Goal: Task Accomplishment & Management: Use online tool/utility

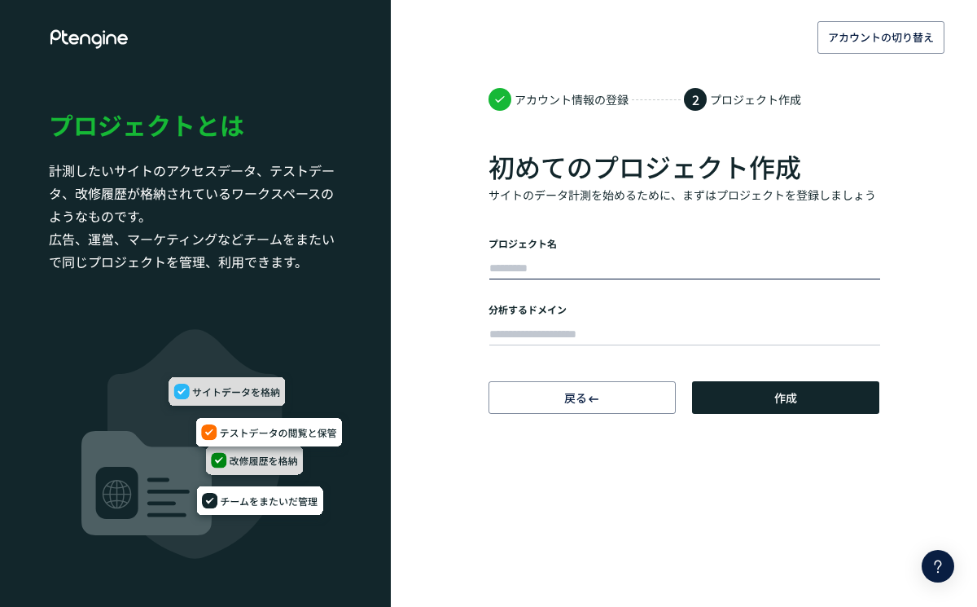
click at [577, 265] on input "text" at bounding box center [684, 268] width 391 height 23
click at [564, 264] on input "text" at bounding box center [684, 268] width 391 height 23
type input "*********"
click at [551, 324] on input "text" at bounding box center [684, 334] width 391 height 23
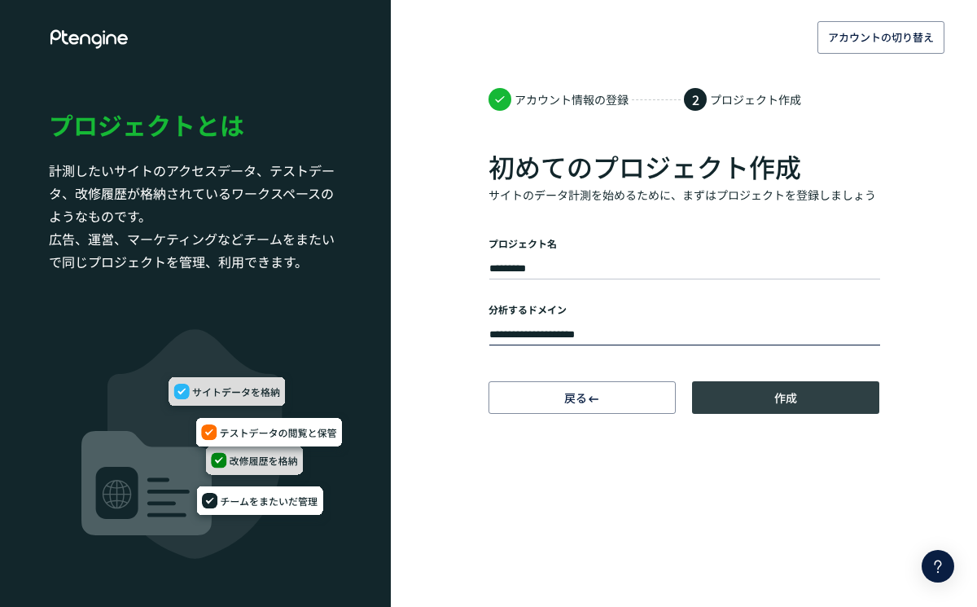
type input "**********"
click at [770, 409] on button "作成" at bounding box center [785, 397] width 187 height 33
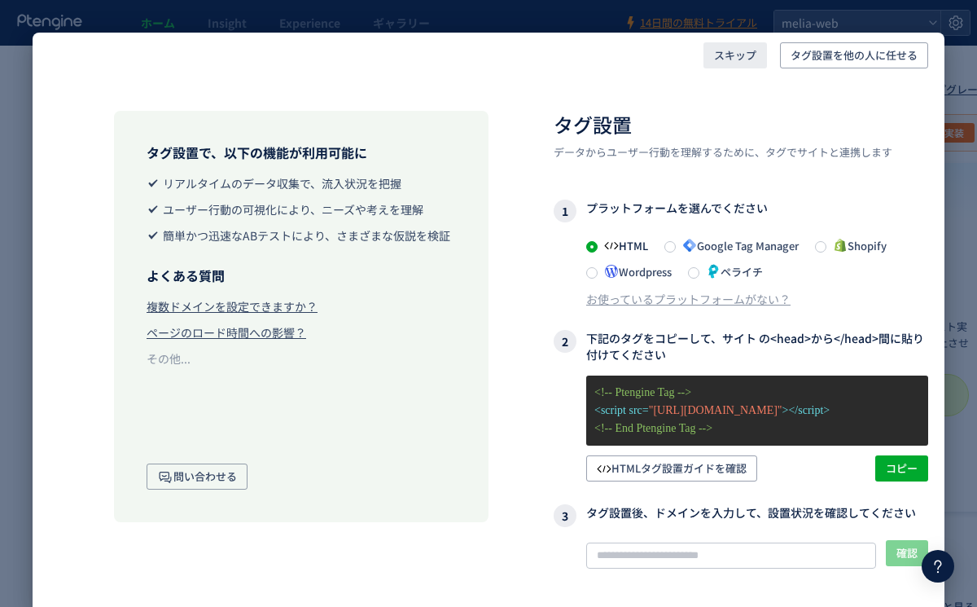
click at [736, 55] on span "スキップ" at bounding box center [735, 55] width 42 height 26
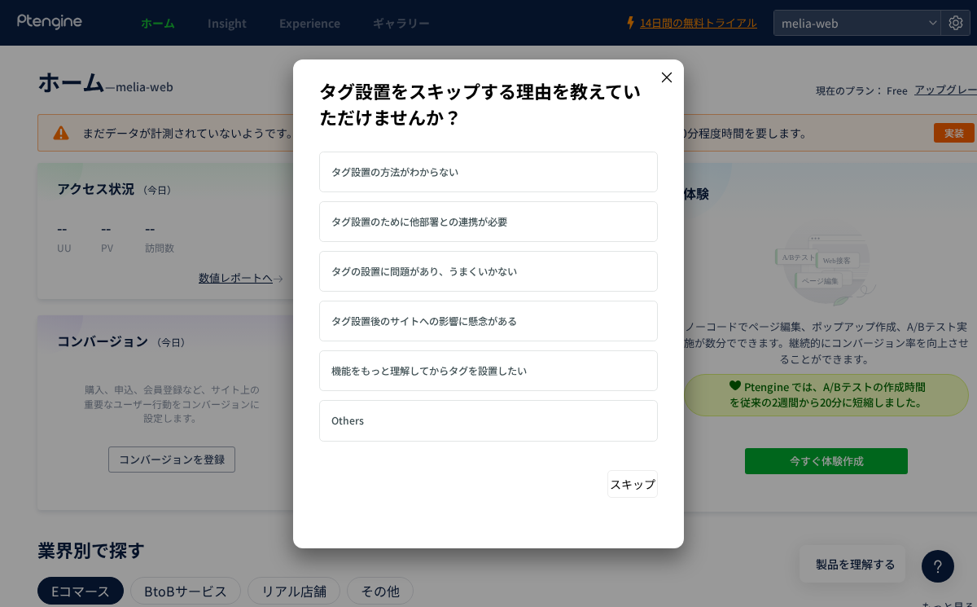
click at [665, 82] on icon at bounding box center [667, 77] width 15 height 15
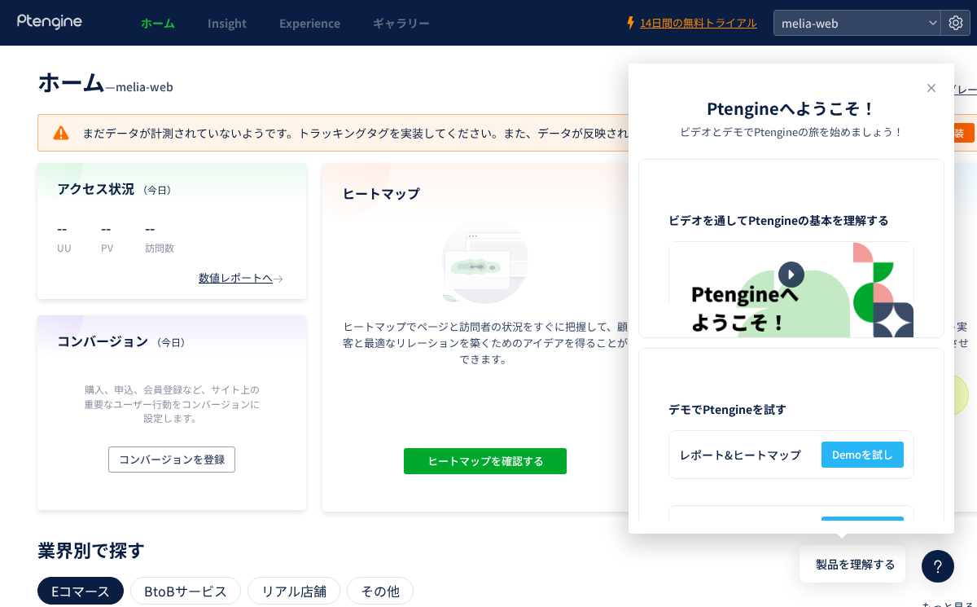
click at [942, 81] on header "Ptengineへようこそ！ ビデオとデモで[PERSON_NAME]の旅を始めましょう！" at bounding box center [792, 118] width 326 height 82
click at [939, 93] on icon at bounding box center [932, 88] width 20 height 20
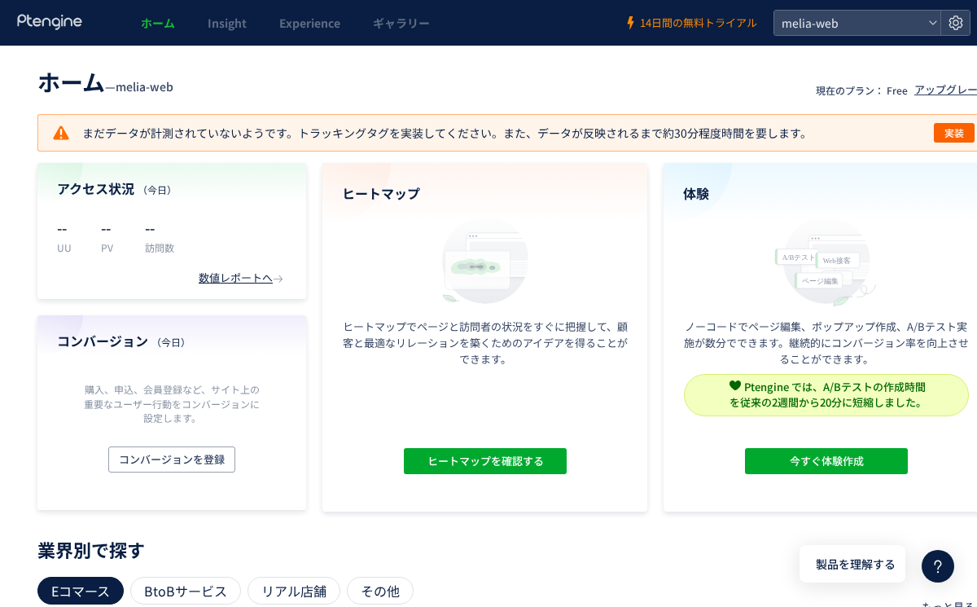
click at [684, 21] on span "14日間の無料トライアル" at bounding box center [698, 22] width 117 height 15
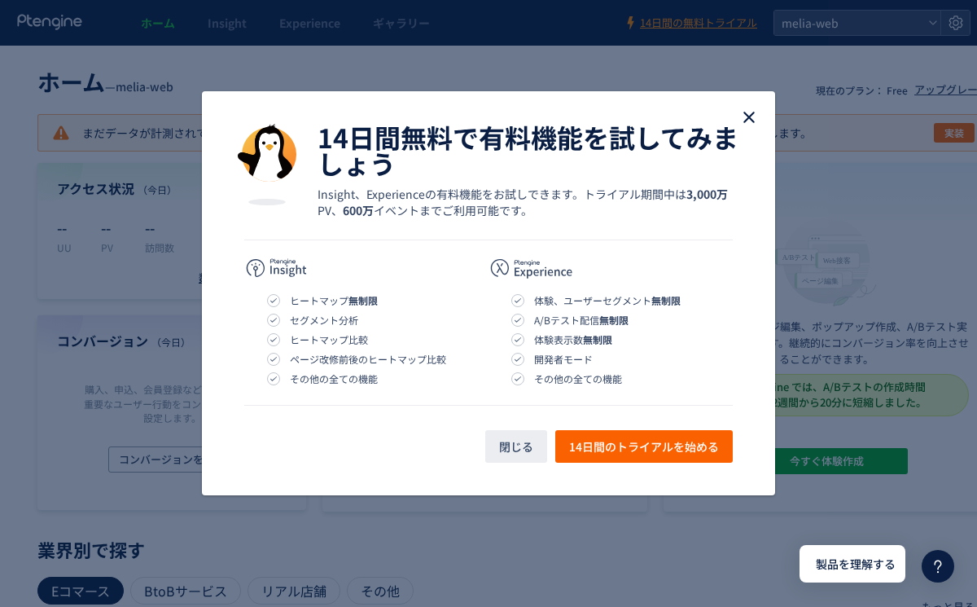
click at [752, 113] on use "close" at bounding box center [749, 117] width 11 height 11
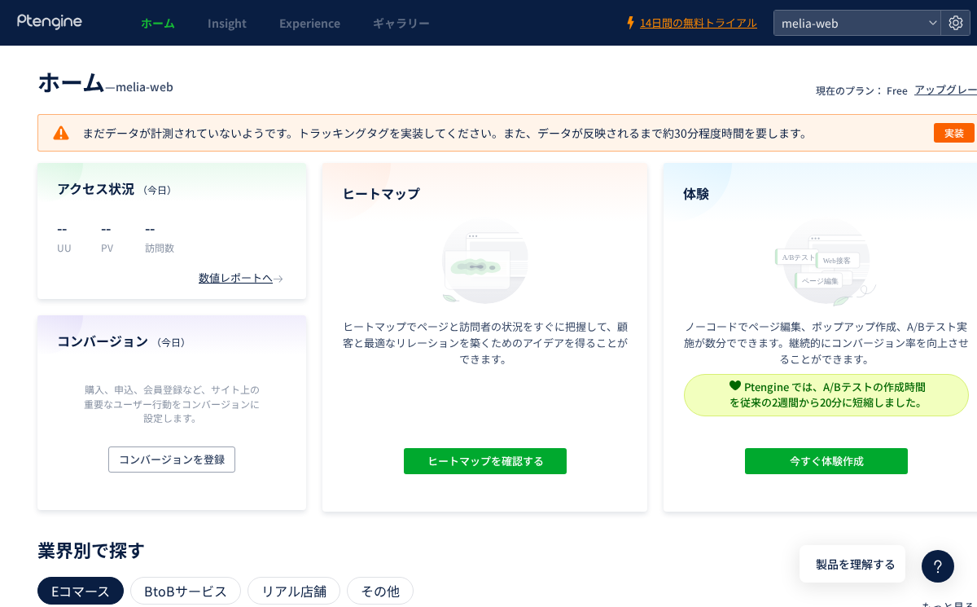
click at [57, 20] on icon at bounding box center [50, 22] width 68 height 16
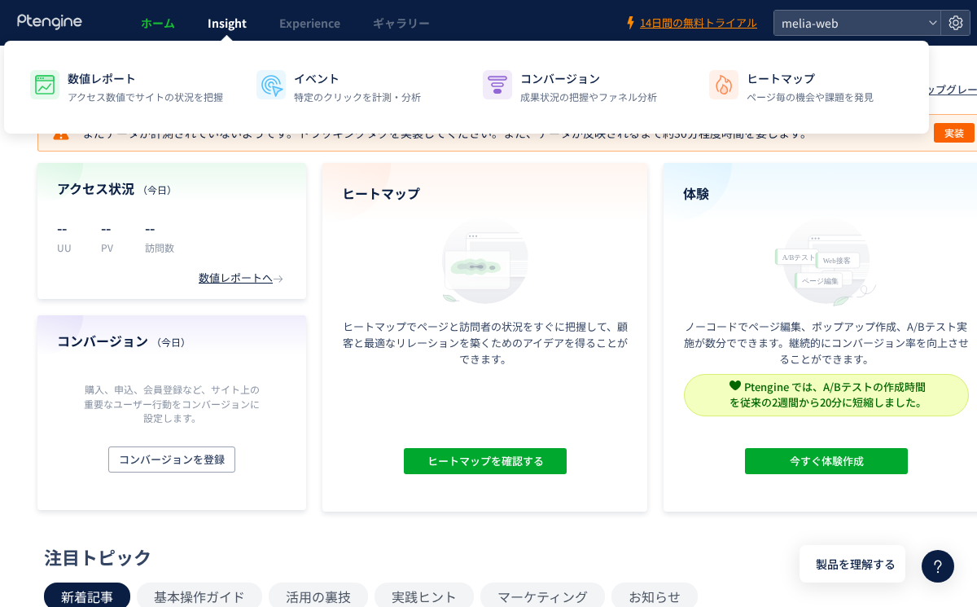
click at [230, 21] on span "Insight" at bounding box center [227, 23] width 39 height 16
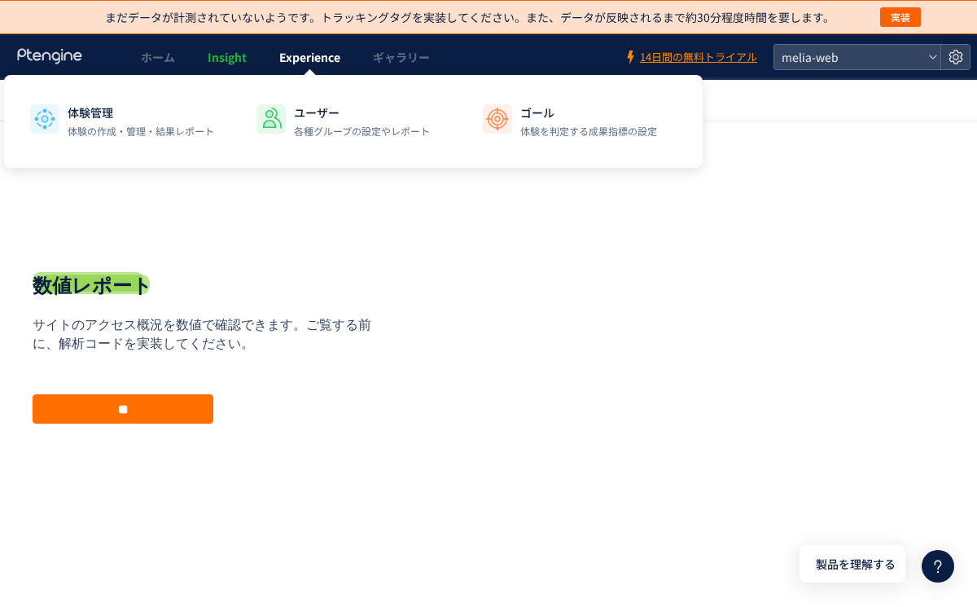
click at [320, 55] on span "Experience" at bounding box center [309, 57] width 61 height 16
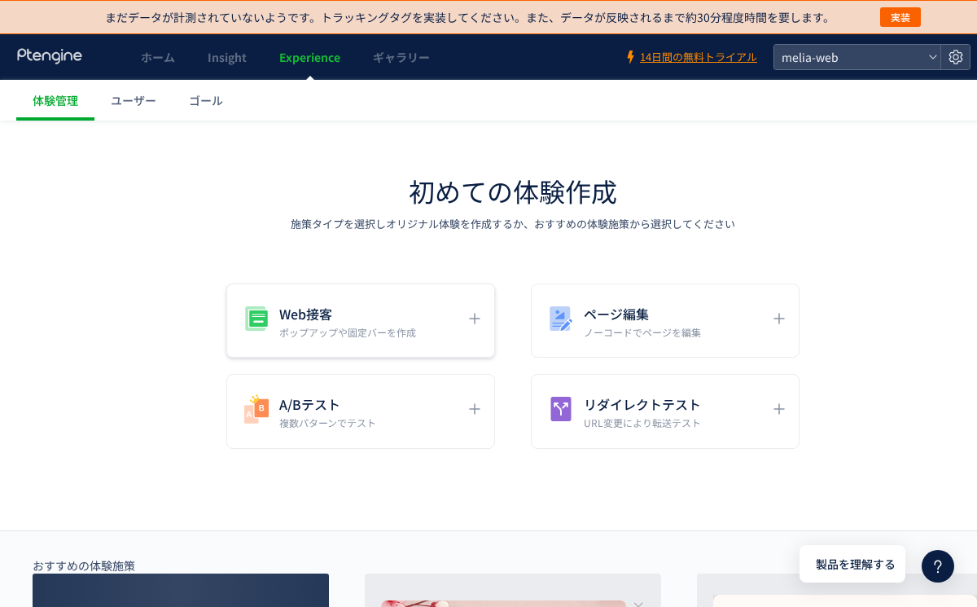
click at [477, 314] on icon at bounding box center [475, 319] width 20 height 20
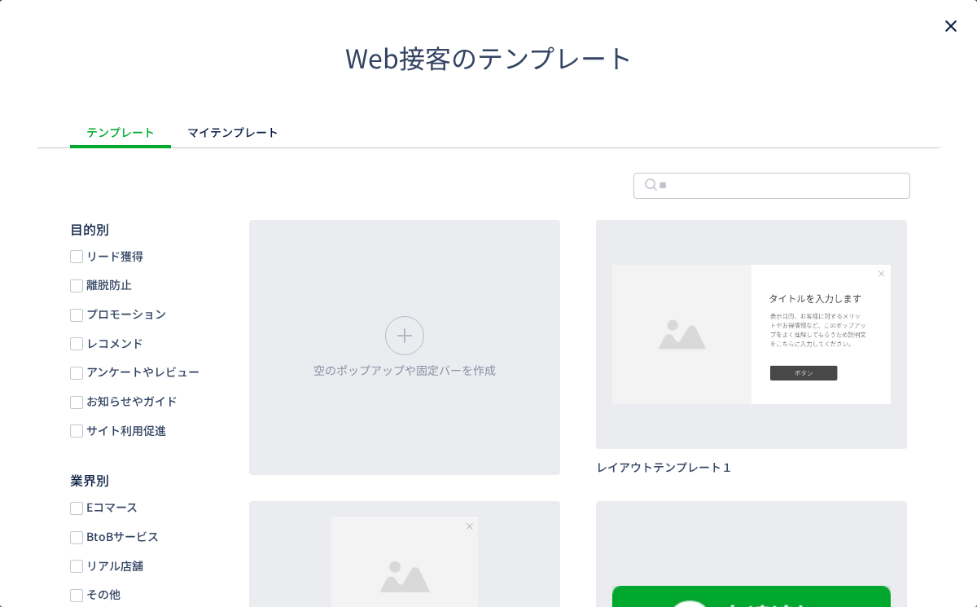
click at [958, 29] on icon "close" at bounding box center [952, 26] width 20 height 20
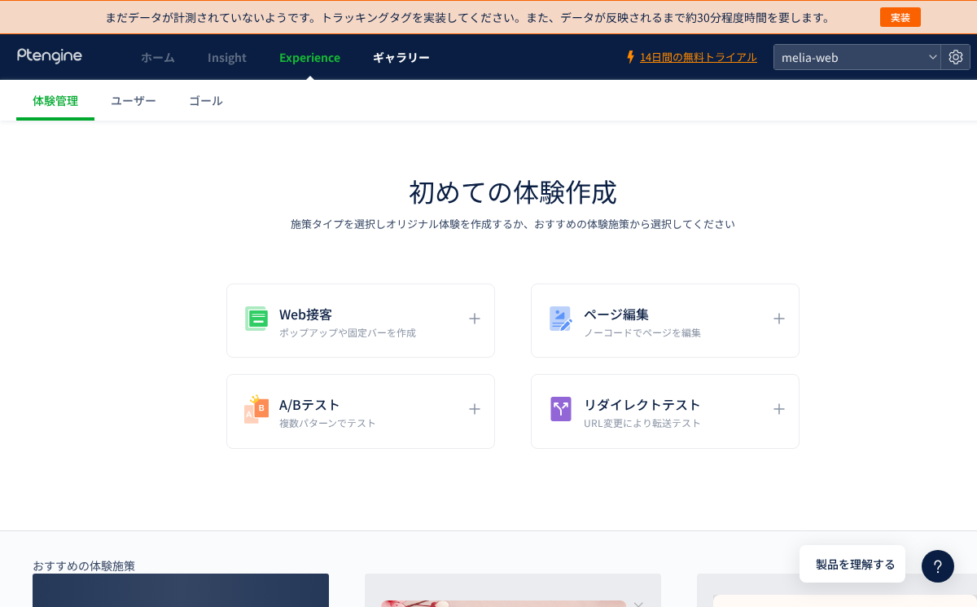
click at [395, 64] on span "ギャラリー" at bounding box center [401, 57] width 57 height 16
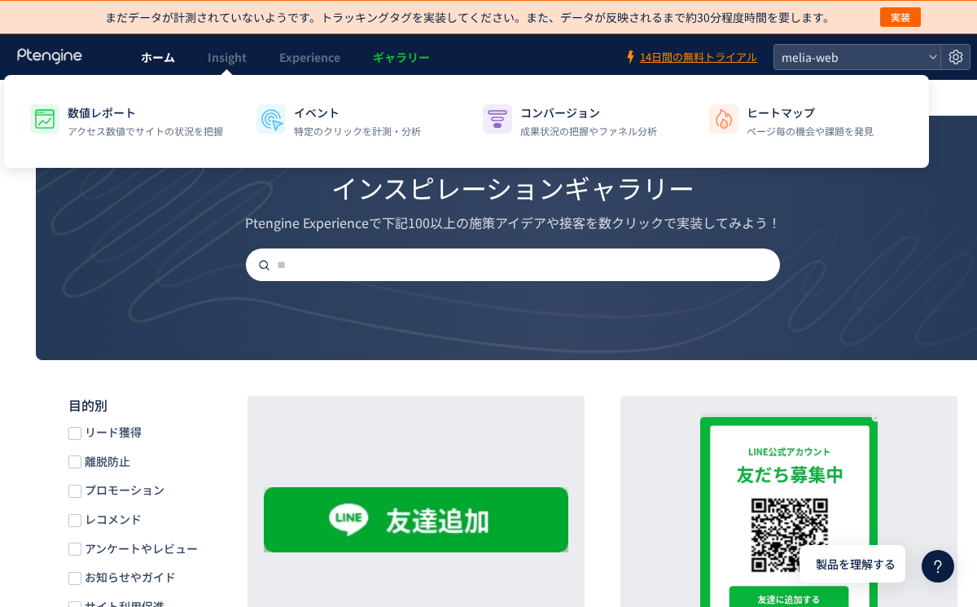
click at [169, 59] on span "ホーム" at bounding box center [158, 57] width 34 height 16
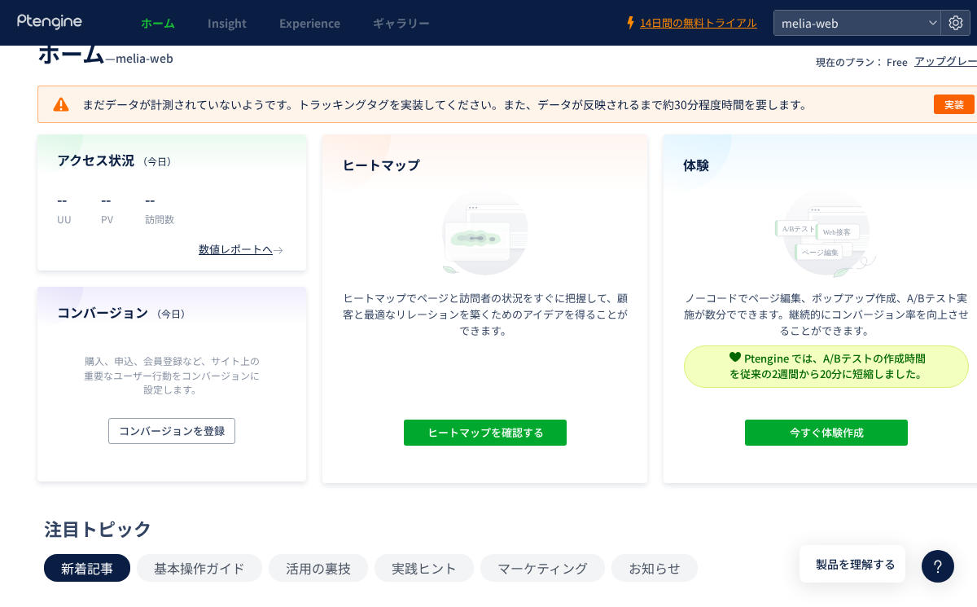
scroll to position [42, 0]
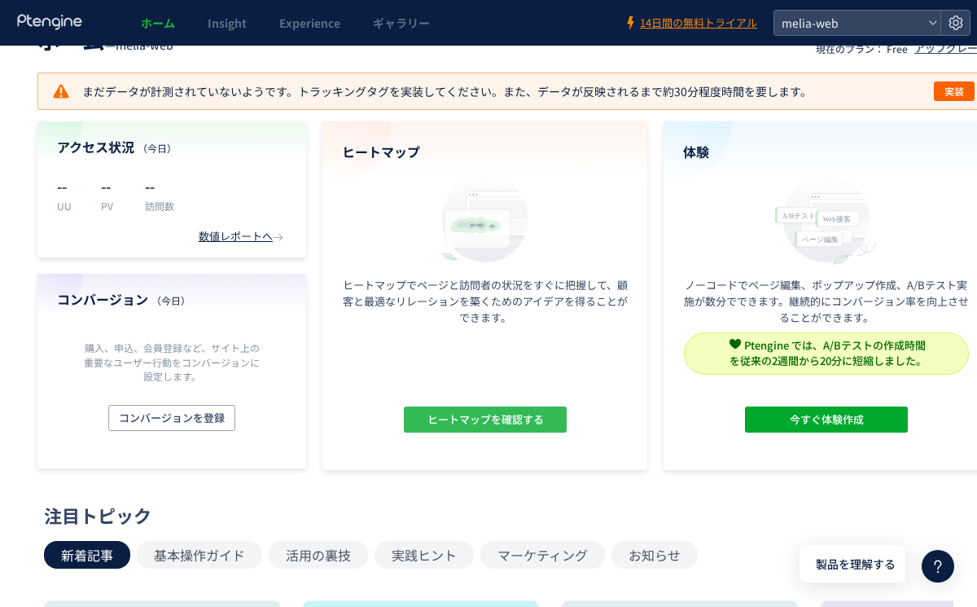
click at [471, 416] on span "ヒートマップを確認する" at bounding box center [485, 419] width 116 height 26
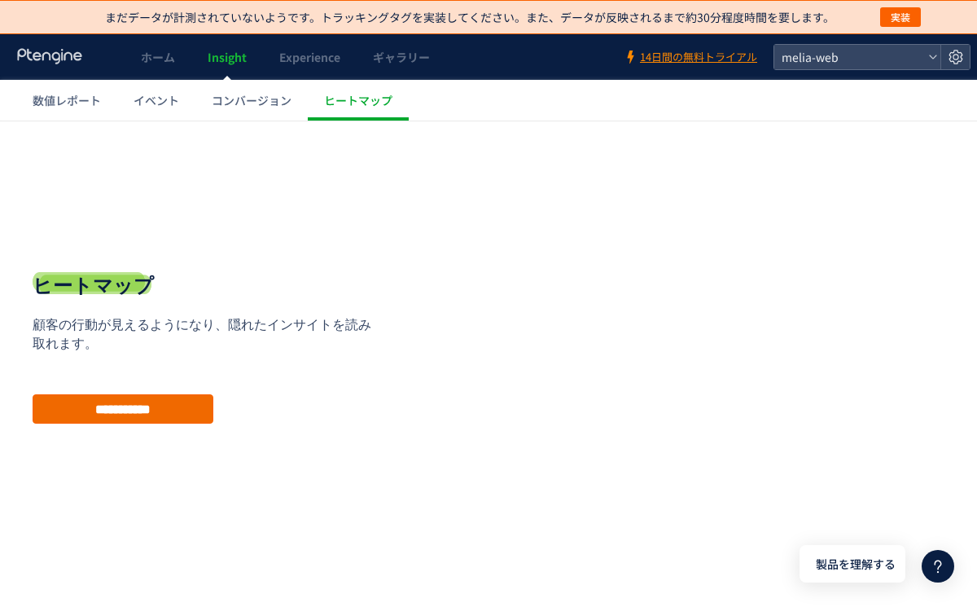
click at [187, 404] on input "**********" at bounding box center [123, 408] width 181 height 29
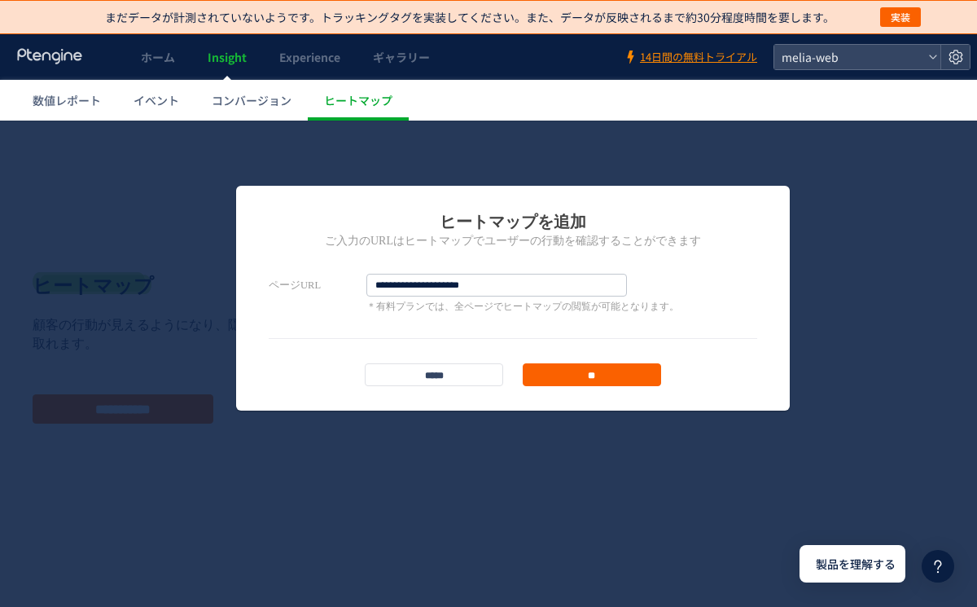
click at [574, 377] on input "**" at bounding box center [592, 374] width 138 height 23
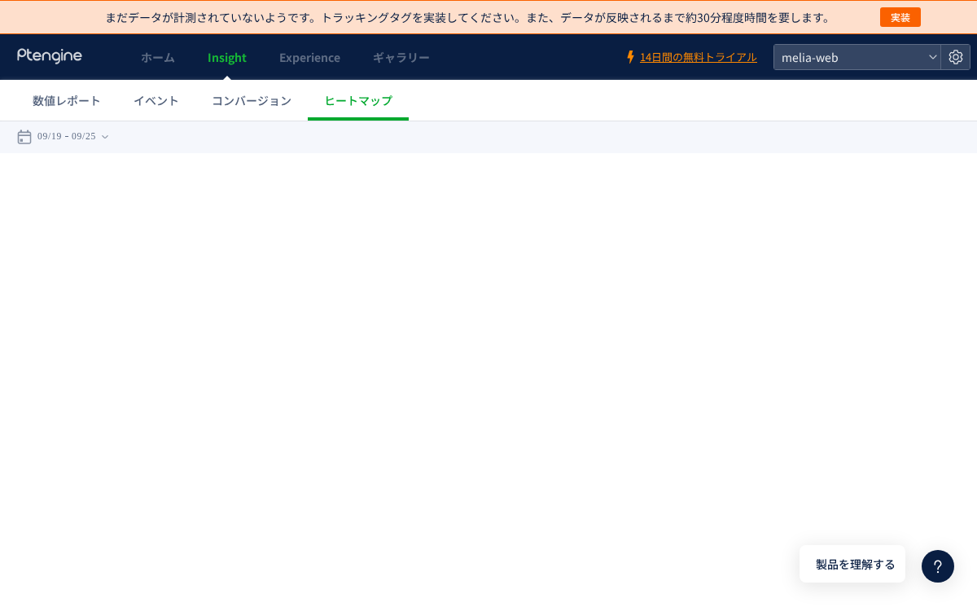
click at [438, 135] on div "戻る デフォルト設定では本日のデータを表示しています。 カレンダーでご覧になりたい期間を指定することができます。 09/19 09/25 [DATE] [DA…" at bounding box center [513, 137] width 1026 height 33
click at [86, 135] on time "09/25" at bounding box center [84, 137] width 24 height 33
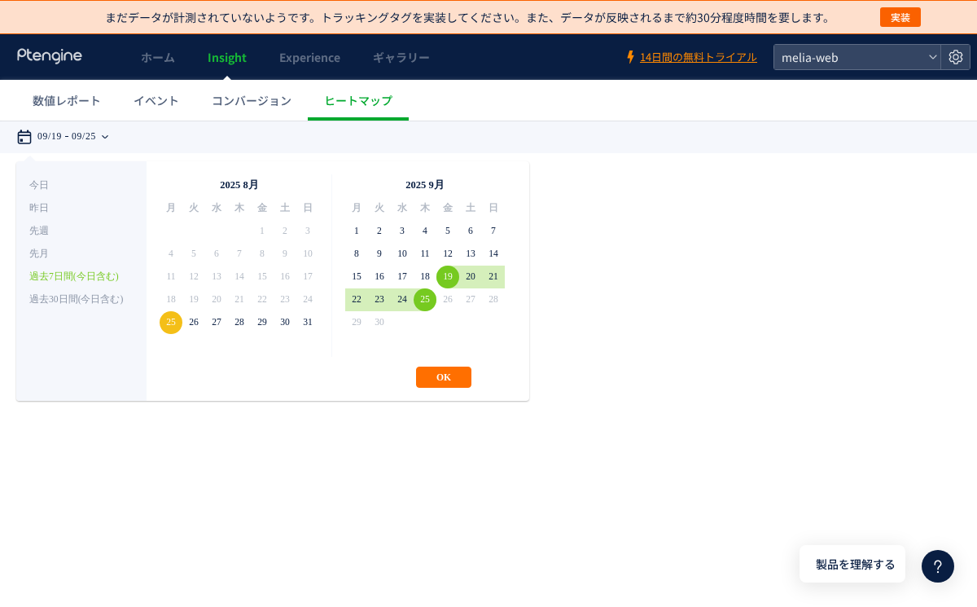
click at [96, 139] on time "09/25" at bounding box center [84, 137] width 24 height 33
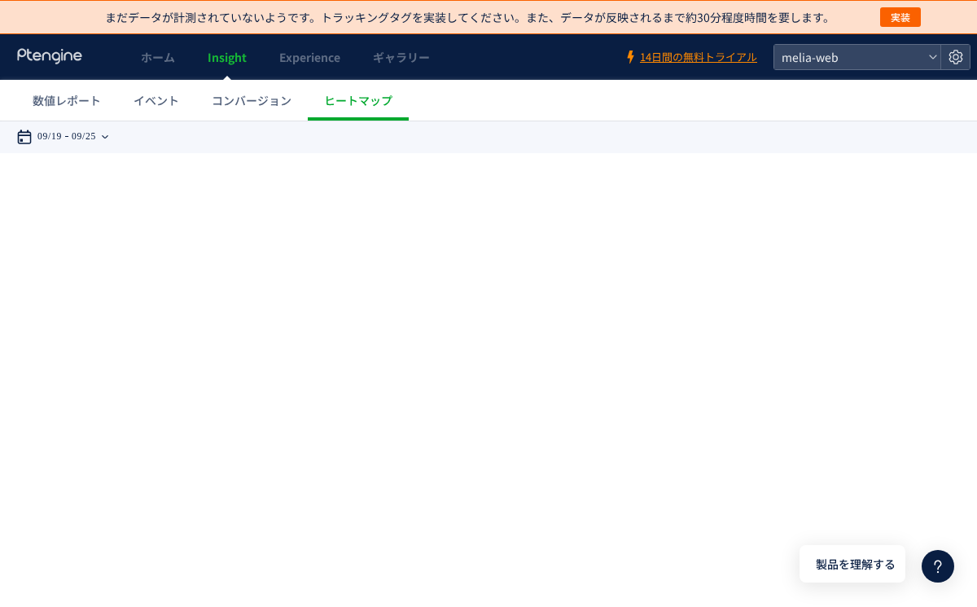
click at [96, 139] on time "09/25" at bounding box center [84, 137] width 24 height 33
click at [257, 114] on link "コンバージョン" at bounding box center [251, 100] width 112 height 41
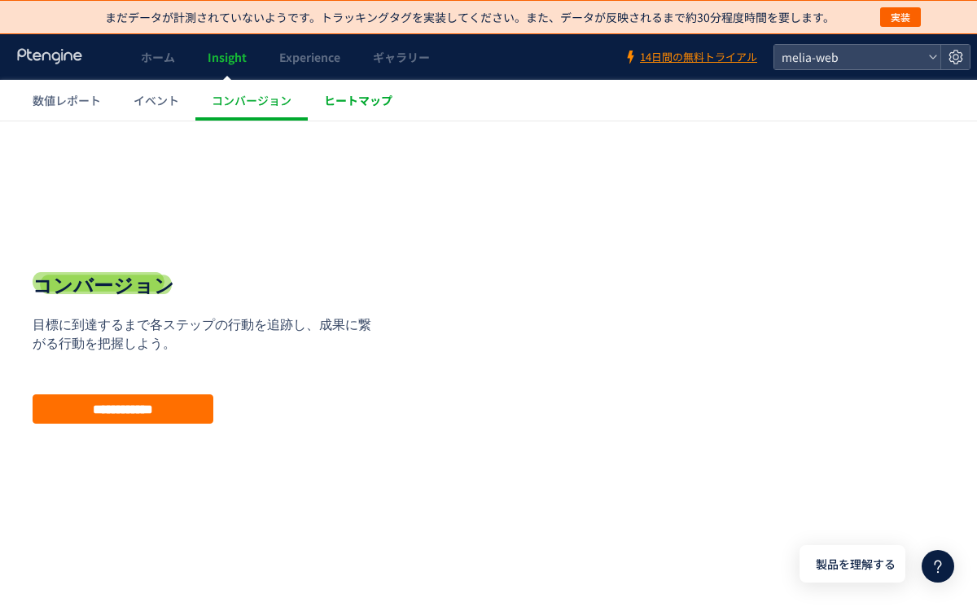
click at [367, 102] on span "ヒートマップ" at bounding box center [358, 100] width 68 height 16
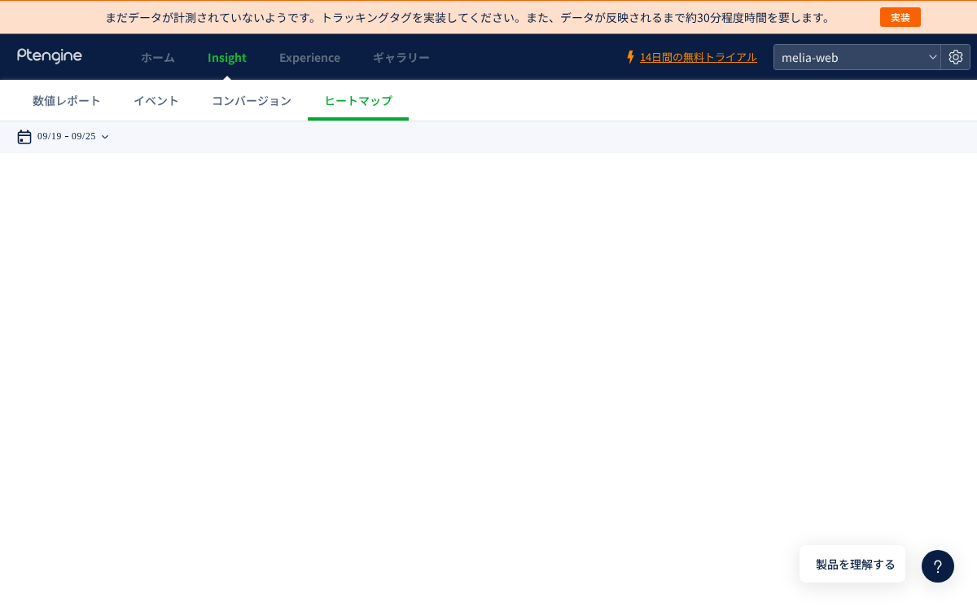
click at [91, 138] on time "09/25" at bounding box center [84, 137] width 24 height 33
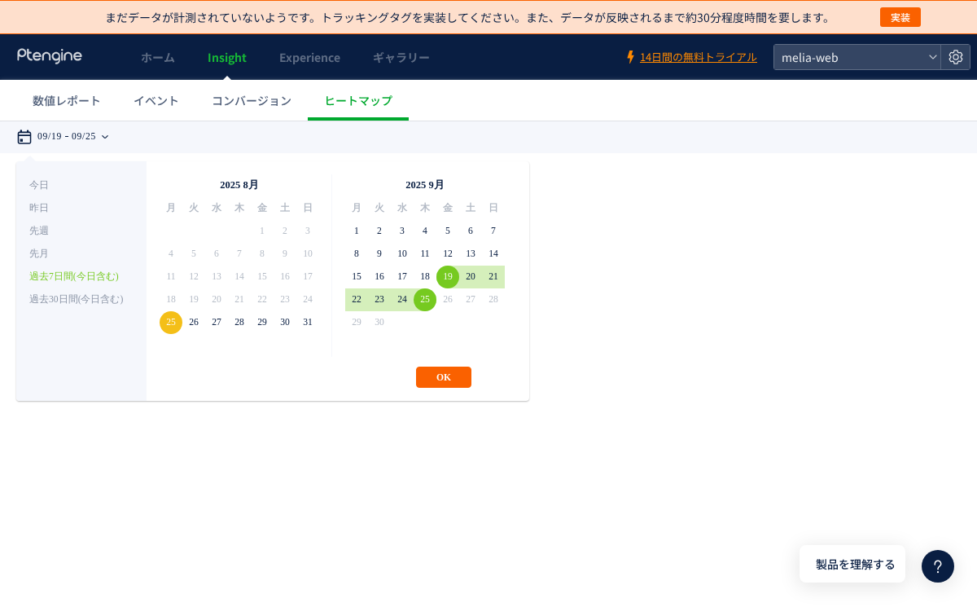
click at [442, 379] on button "OK" at bounding box center [443, 377] width 55 height 21
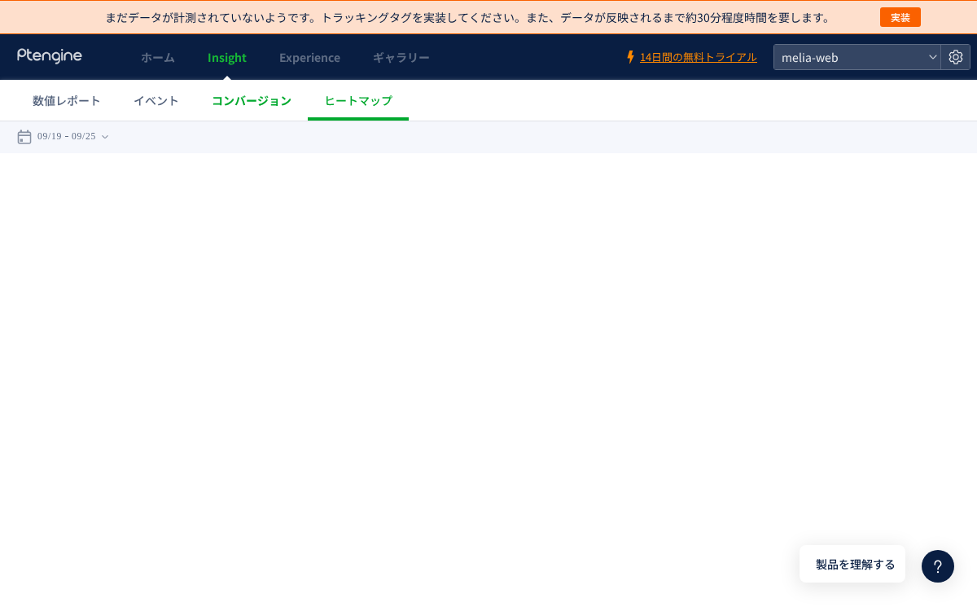
click at [264, 97] on span "コンバージョン" at bounding box center [252, 100] width 80 height 16
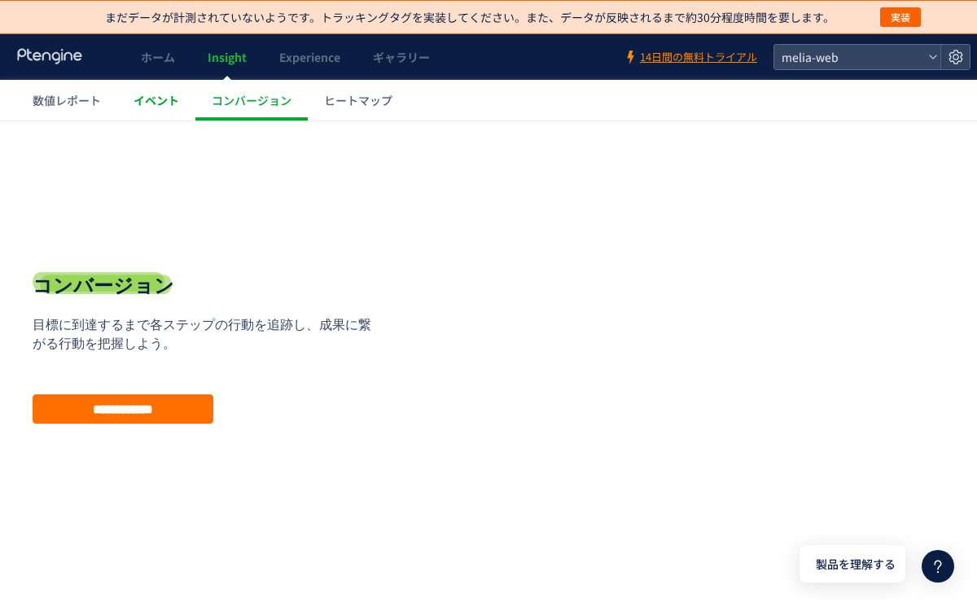
click at [169, 99] on span "イベント" at bounding box center [157, 100] width 46 height 16
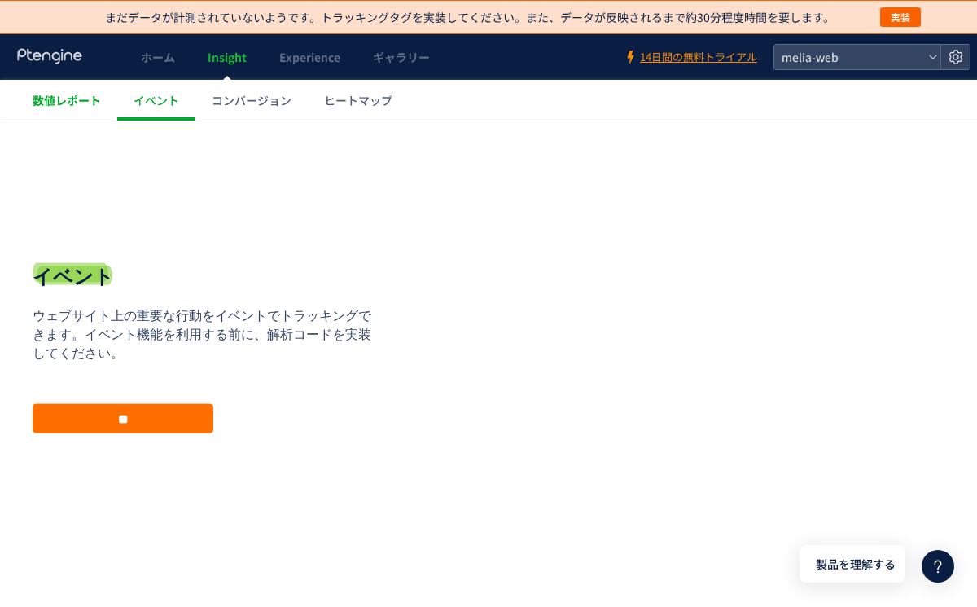
click at [81, 98] on span "数値レポート" at bounding box center [67, 100] width 68 height 16
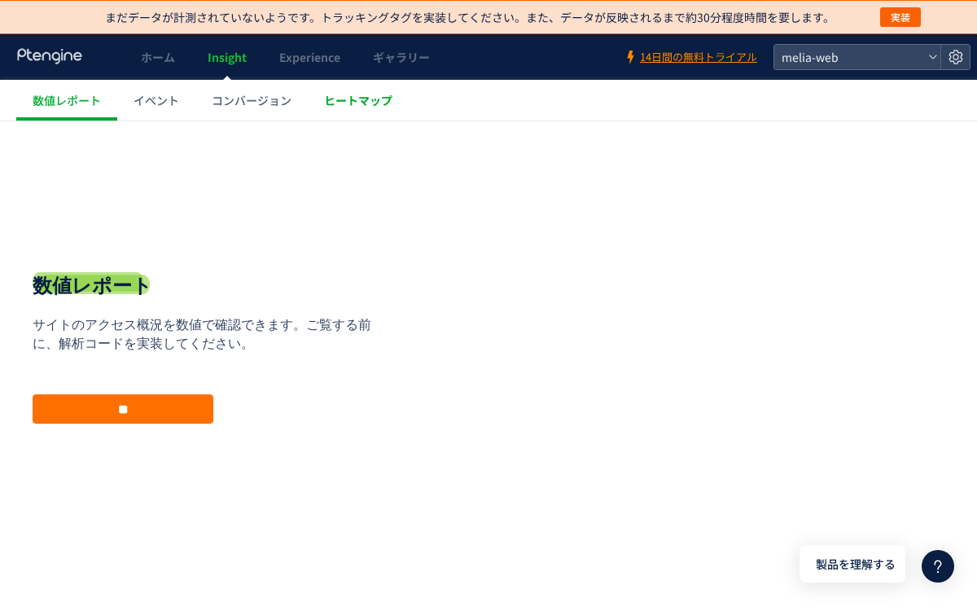
click at [354, 106] on span "ヒートマップ" at bounding box center [358, 100] width 68 height 16
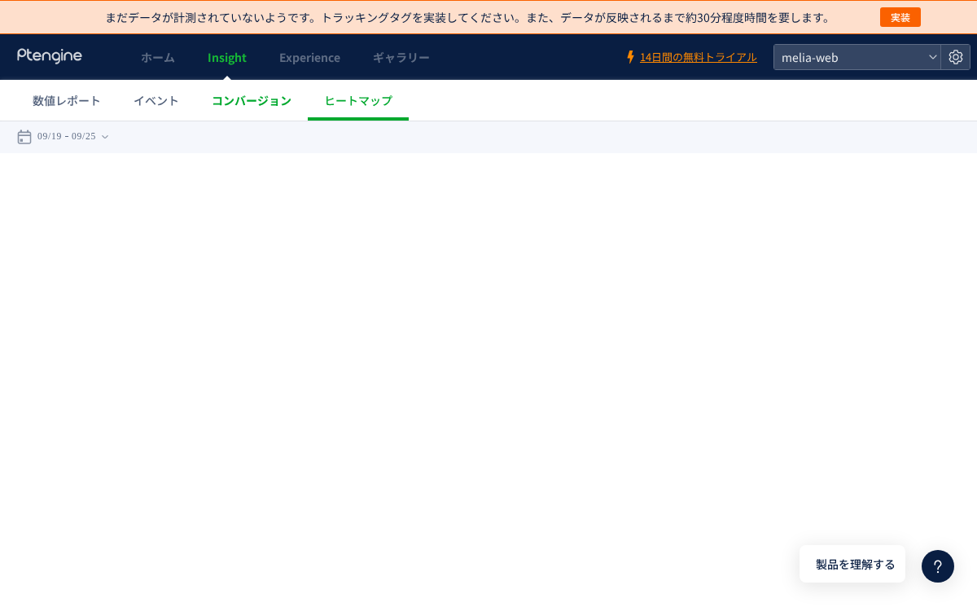
click at [272, 109] on link "コンバージョン" at bounding box center [251, 100] width 112 height 41
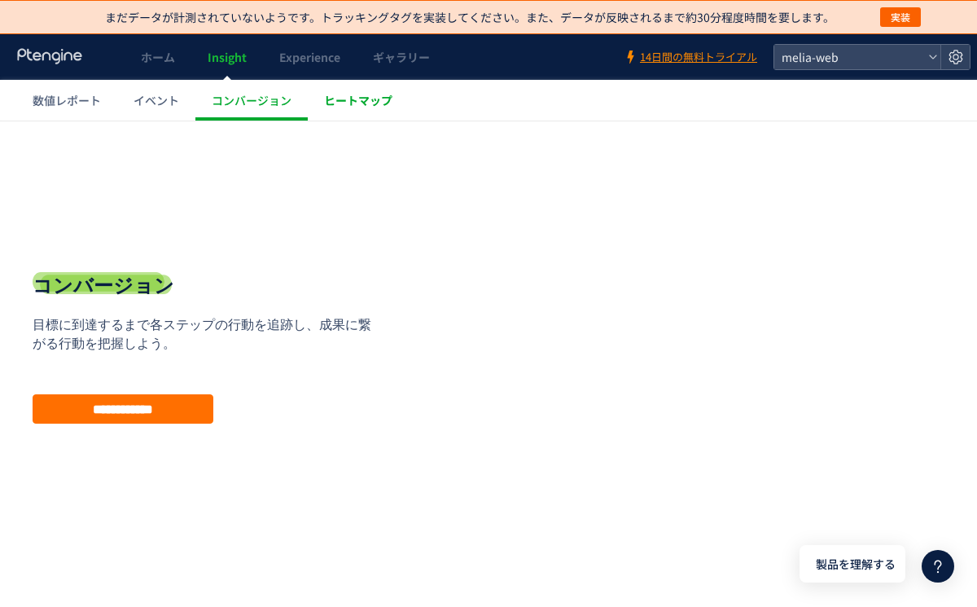
click at [352, 98] on span "ヒートマップ" at bounding box center [358, 100] width 68 height 16
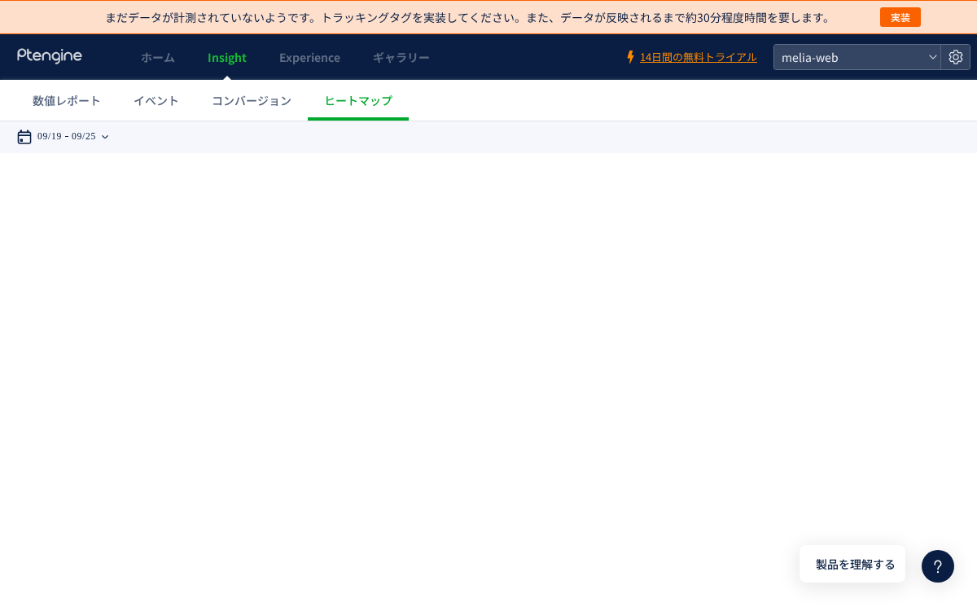
click at [116, 135] on div "09/19 09/25" at bounding box center [67, 137] width 103 height 33
click at [108, 136] on icon at bounding box center [105, 136] width 7 height 3
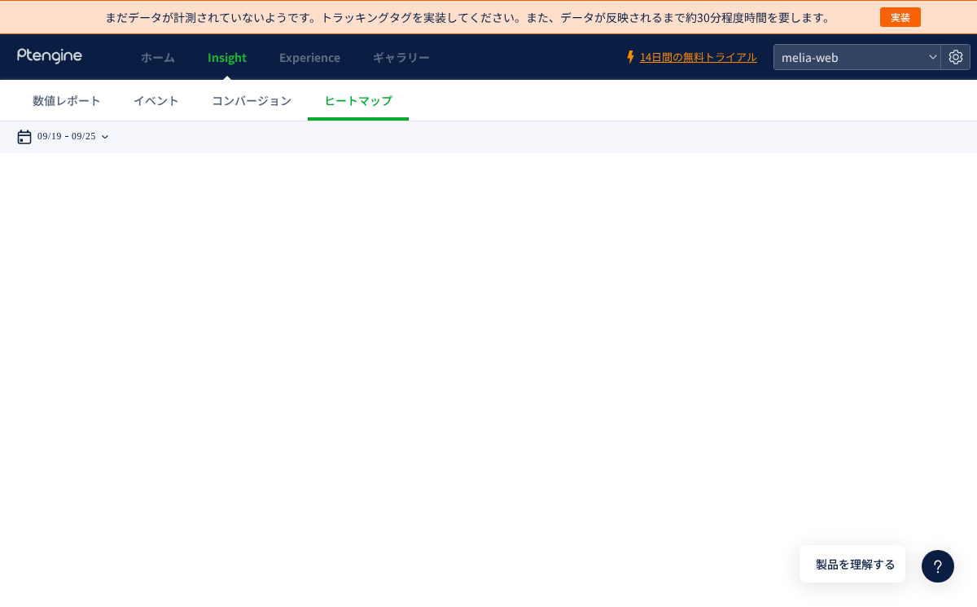
click at [108, 136] on icon at bounding box center [105, 136] width 7 height 3
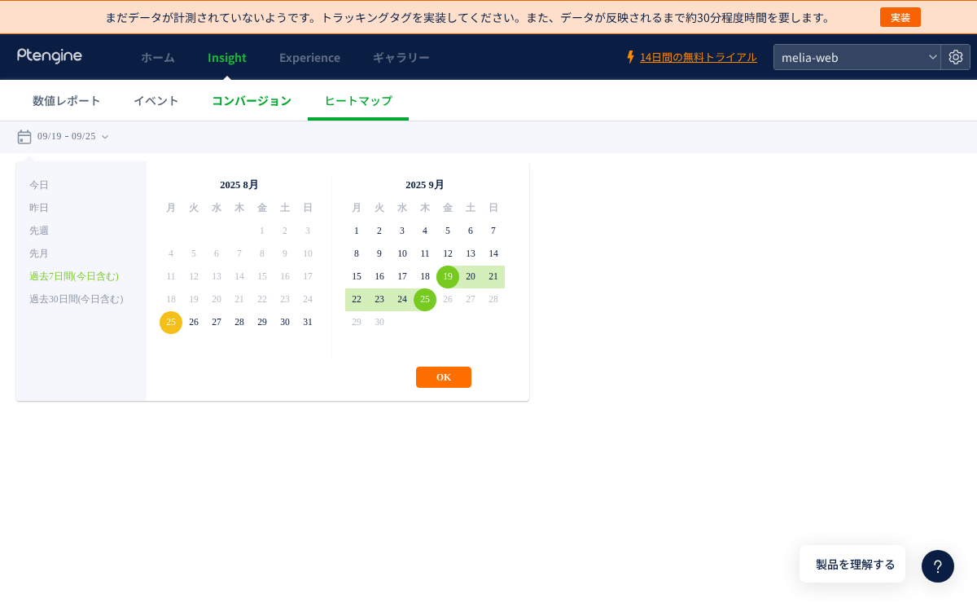
click at [276, 109] on link "コンバージョン" at bounding box center [251, 100] width 112 height 41
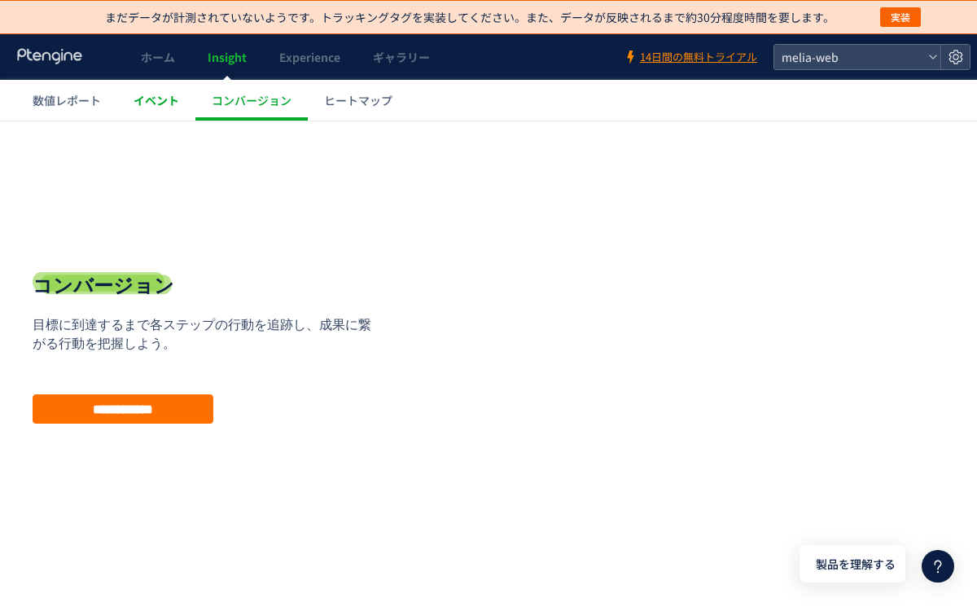
click at [155, 109] on link "イベント" at bounding box center [156, 100] width 78 height 41
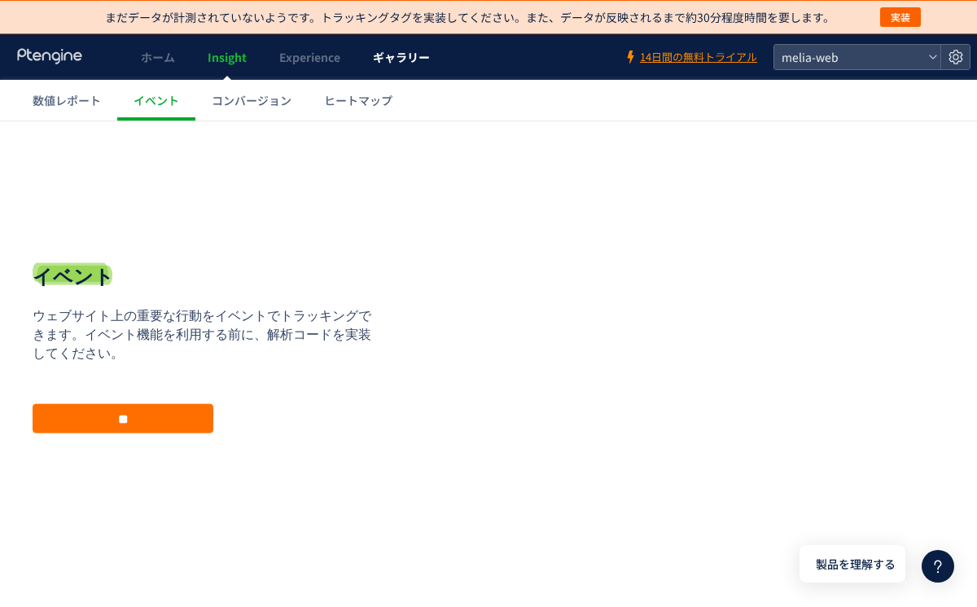
click at [398, 59] on span "ギャラリー" at bounding box center [401, 57] width 57 height 16
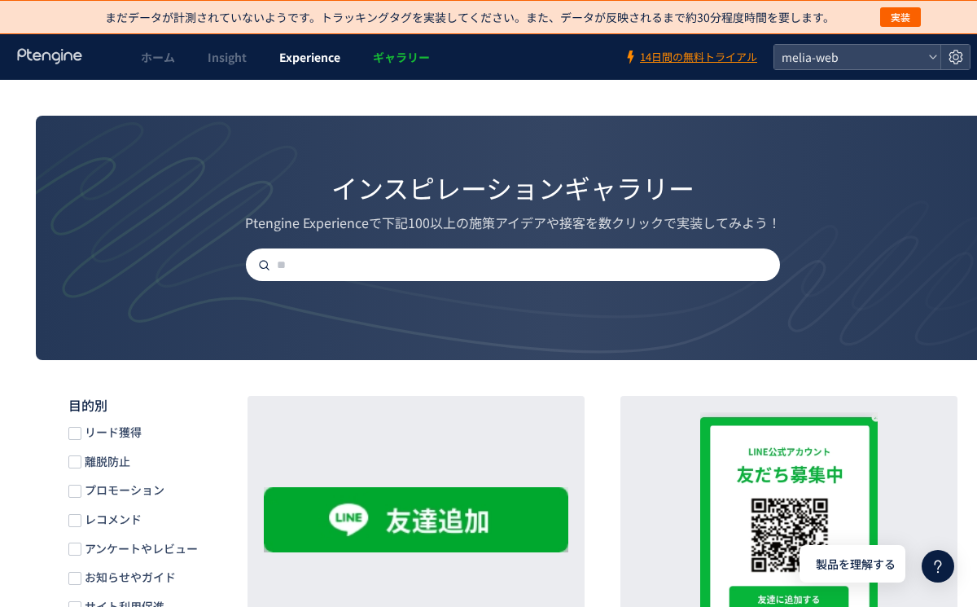
click at [311, 54] on span "Experience" at bounding box center [309, 57] width 61 height 16
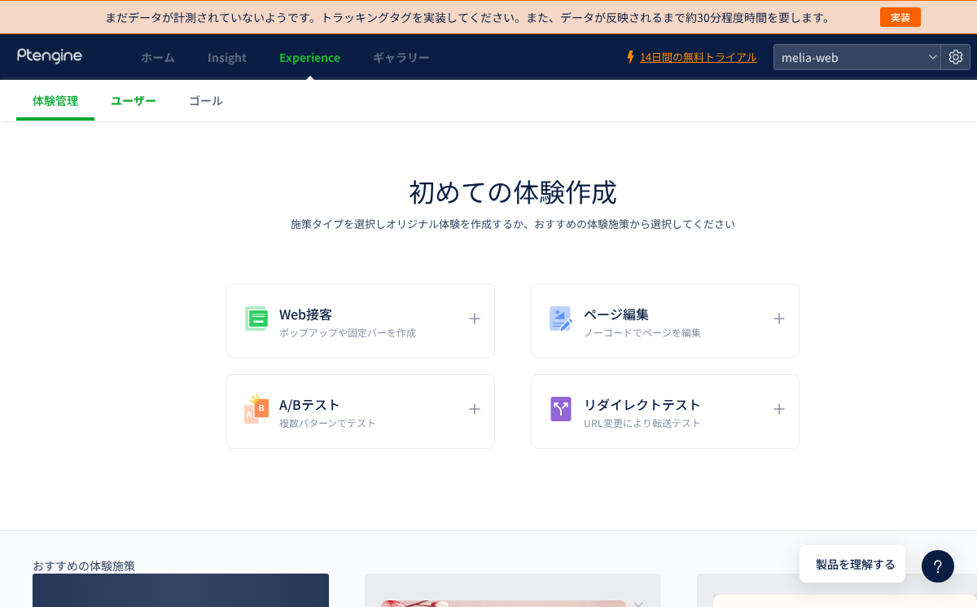
click at [139, 107] on span "ユーザー" at bounding box center [134, 100] width 46 height 16
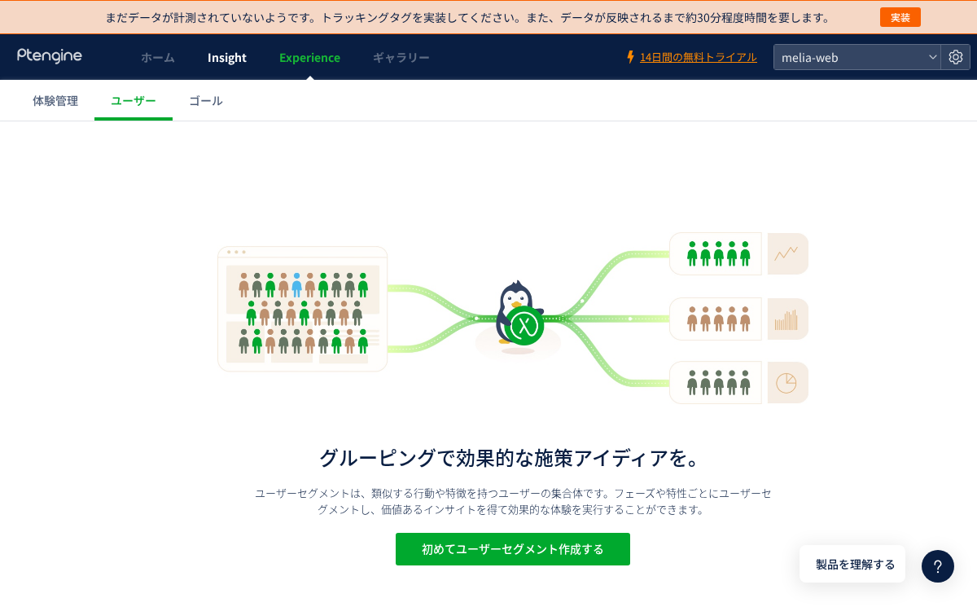
click at [230, 56] on span "Insight" at bounding box center [227, 57] width 39 height 16
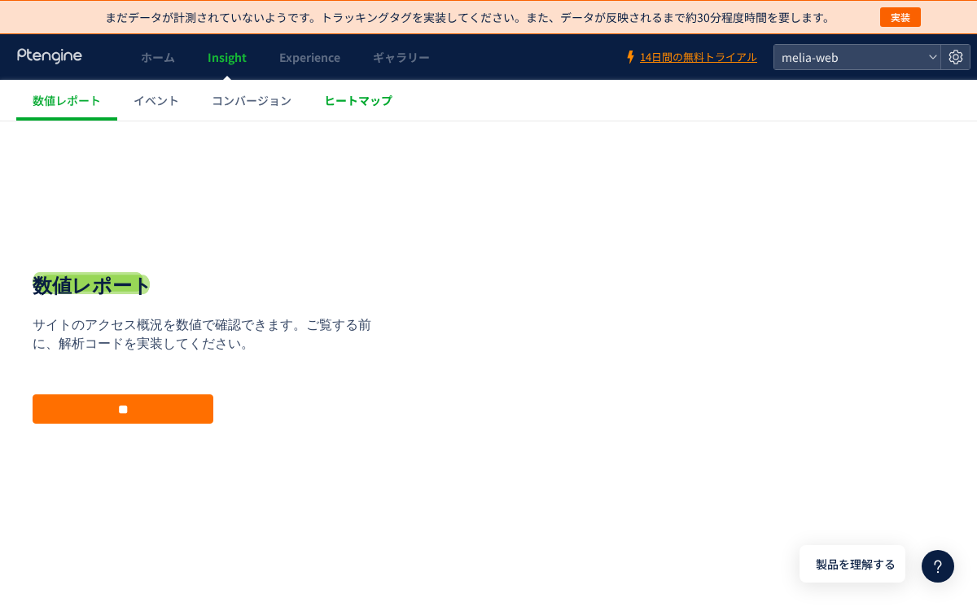
click at [353, 113] on link "ヒートマップ" at bounding box center [358, 100] width 101 height 41
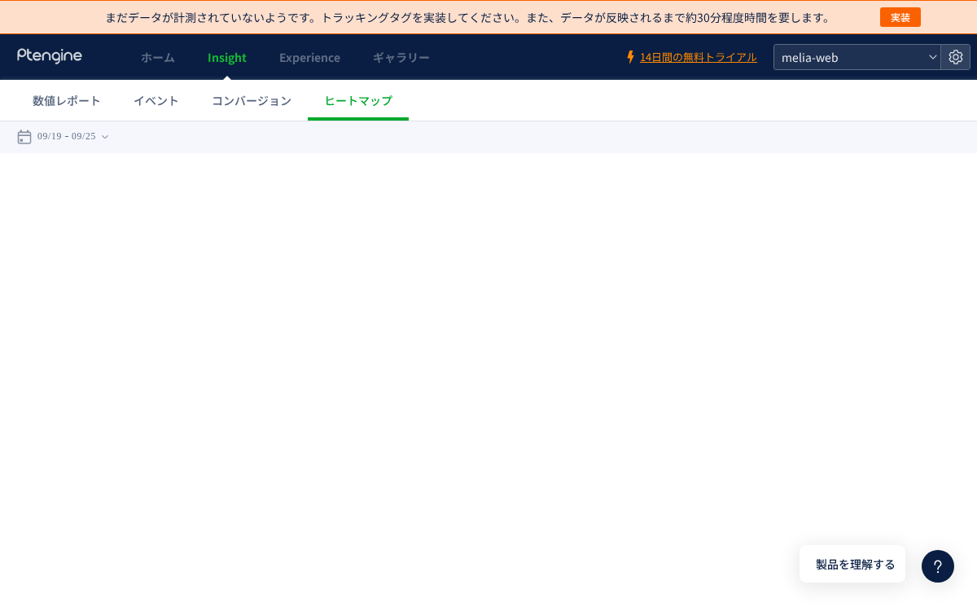
click at [841, 67] on span "melia-web" at bounding box center [849, 57] width 145 height 24
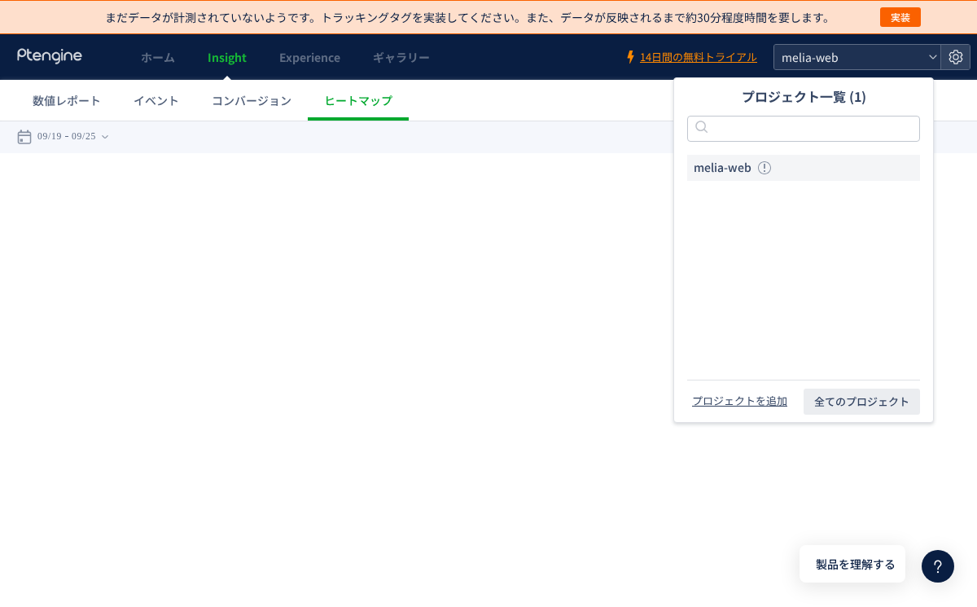
click at [841, 68] on span "melia-web" at bounding box center [849, 57] width 145 height 24
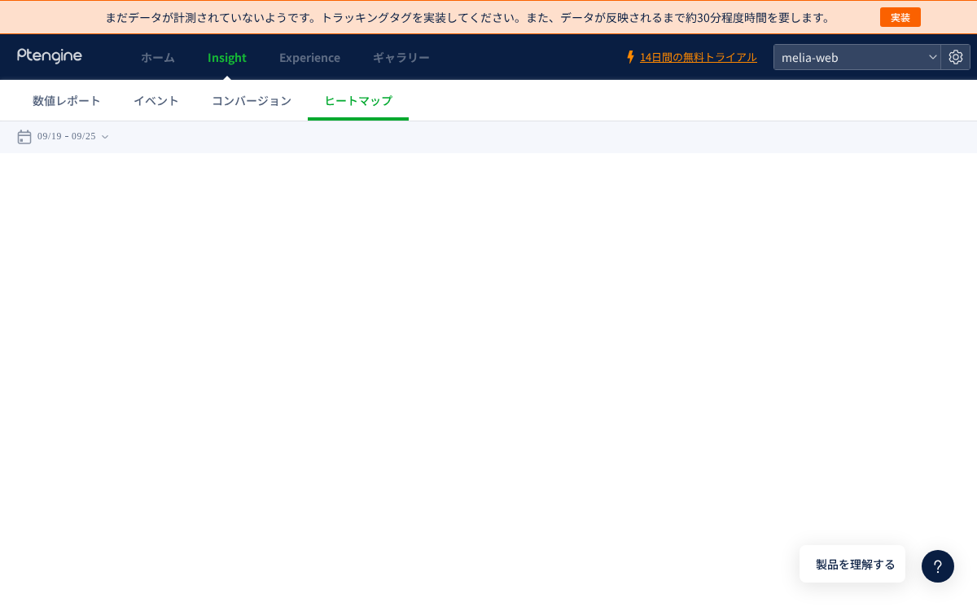
click at [216, 148] on div "戻る デフォルト設定では本日のデータを表示しています。 カレンダーでご覧になりたい期間を指定することができます。 09/19 09/25 [DATE] [DA…" at bounding box center [513, 137] width 1026 height 33
click at [108, 141] on icon at bounding box center [105, 137] width 7 height 33
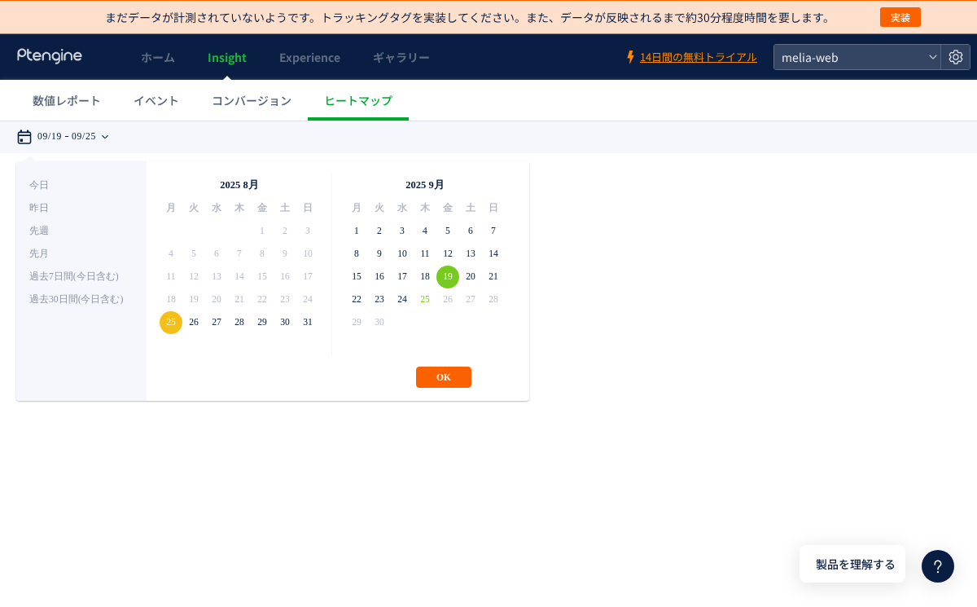
click at [434, 381] on button "OK" at bounding box center [443, 377] width 55 height 21
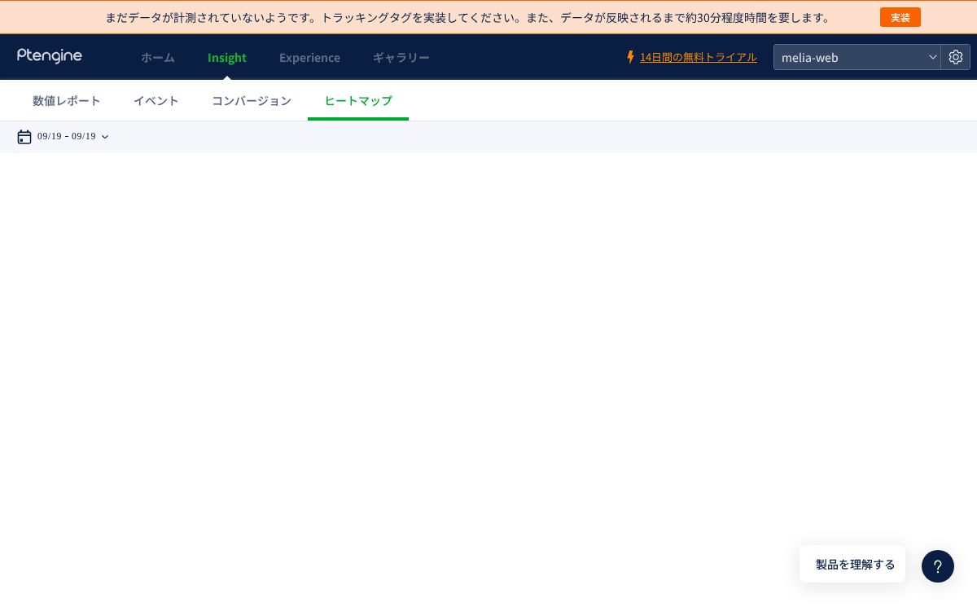
click at [108, 137] on use at bounding box center [105, 136] width 7 height 3
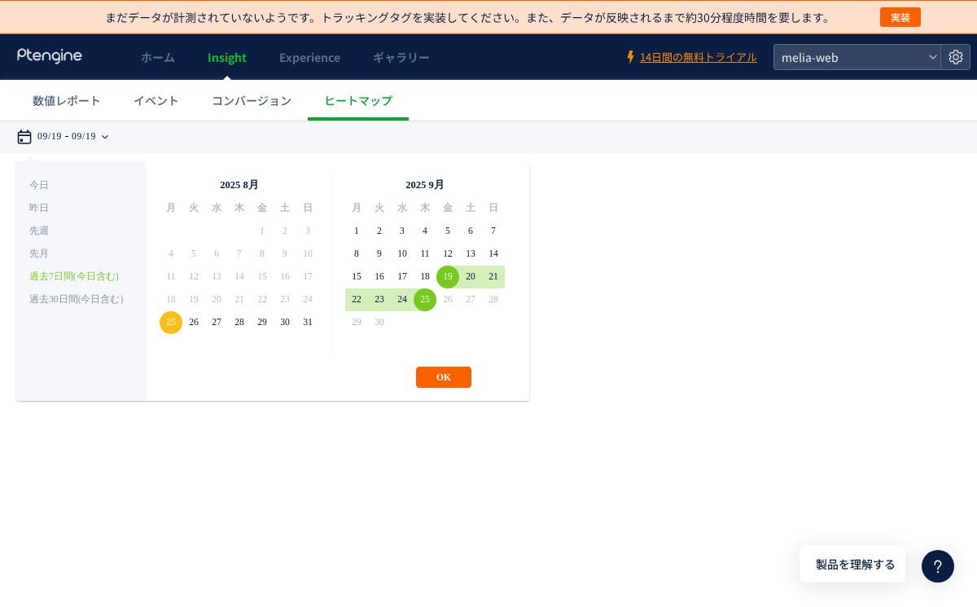
click at [450, 378] on button "OK" at bounding box center [443, 377] width 55 height 21
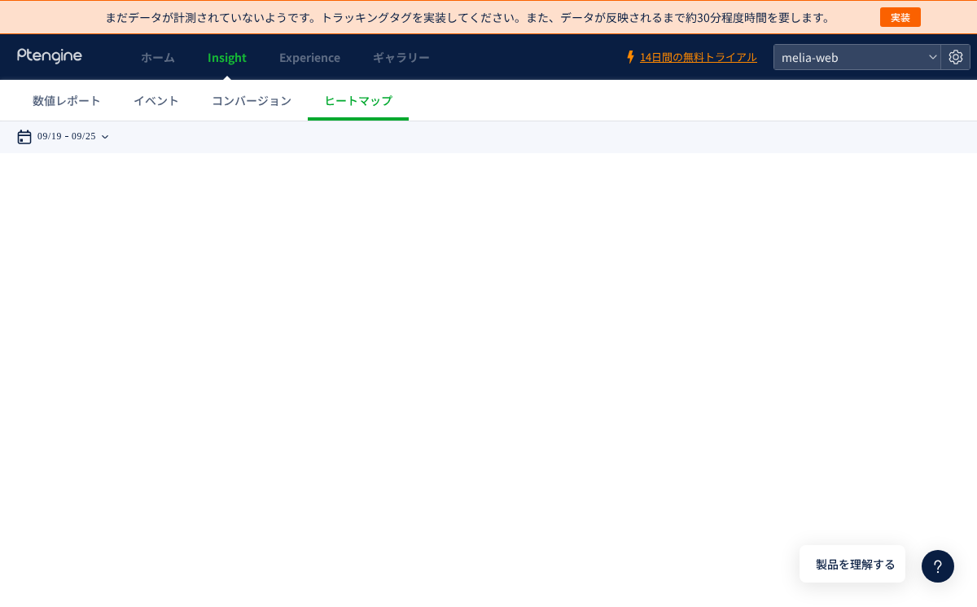
click at [119, 133] on div "09/19 09/25" at bounding box center [67, 137] width 103 height 33
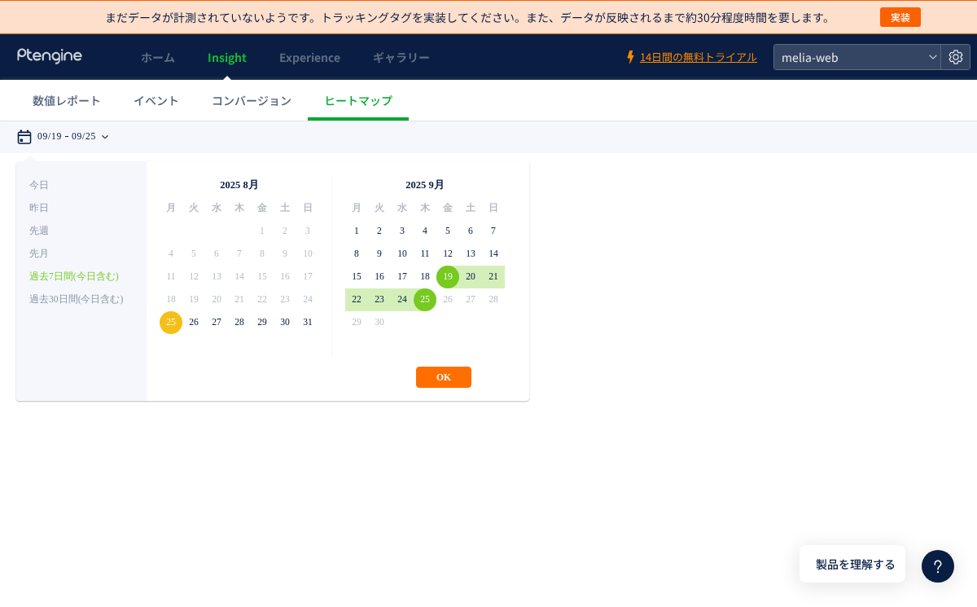
click at [119, 133] on div "09/19 09/25" at bounding box center [67, 137] width 103 height 33
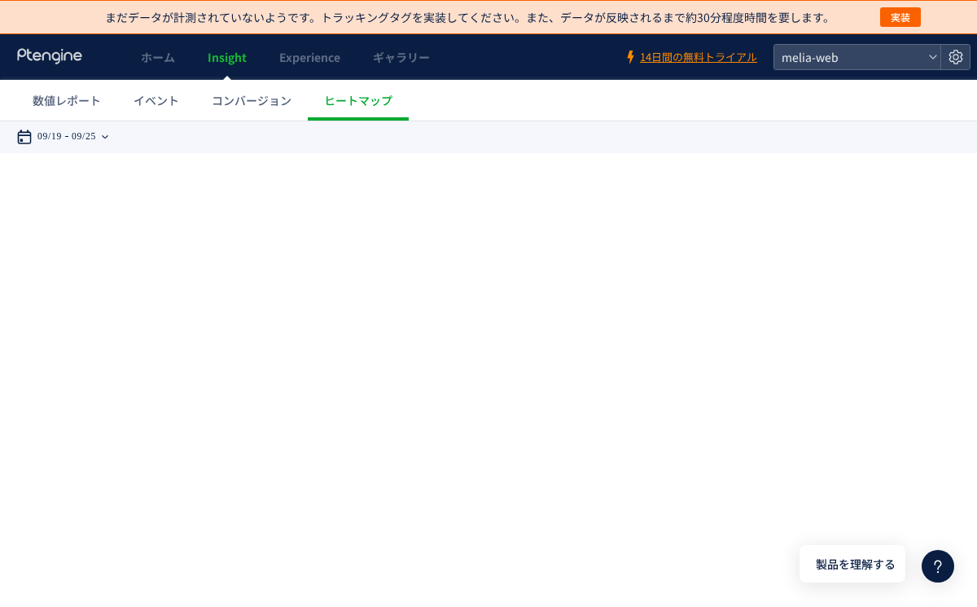
click at [27, 134] on icon at bounding box center [24, 137] width 16 height 16
click at [29, 134] on icon at bounding box center [24, 137] width 16 height 16
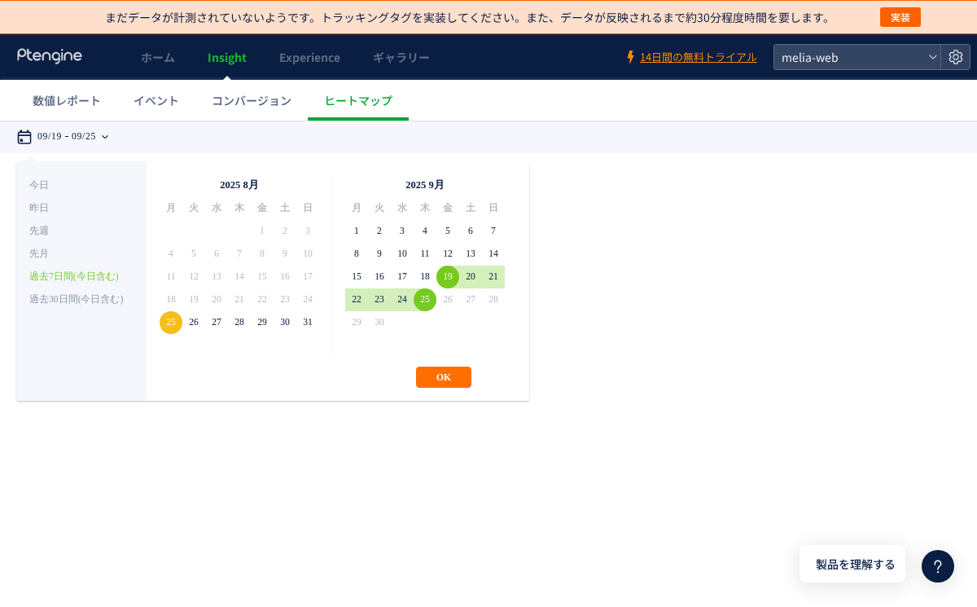
click at [74, 279] on li "過去7日間(今日含む)" at bounding box center [81, 277] width 104 height 23
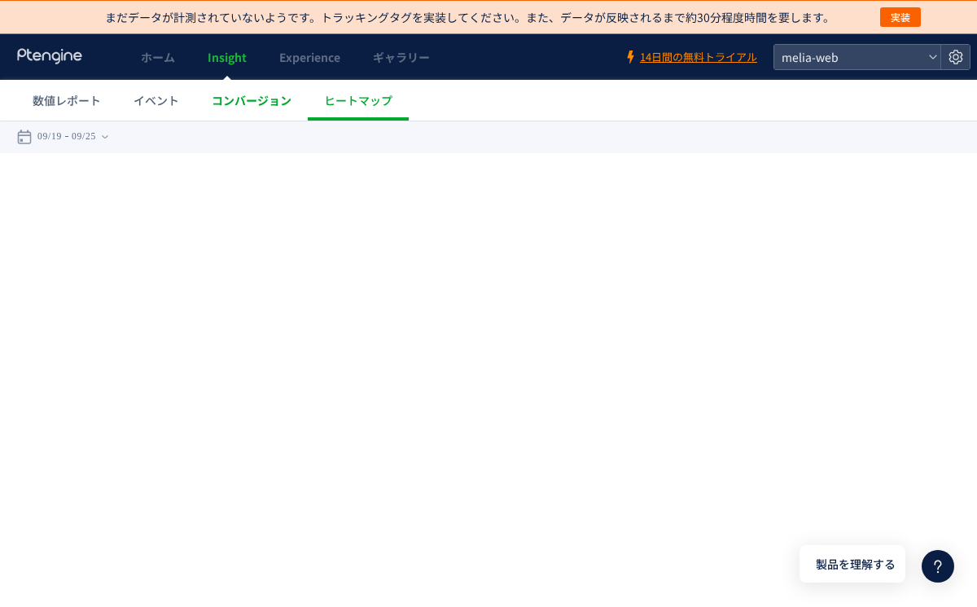
click at [251, 90] on link "コンバージョン" at bounding box center [251, 100] width 112 height 41
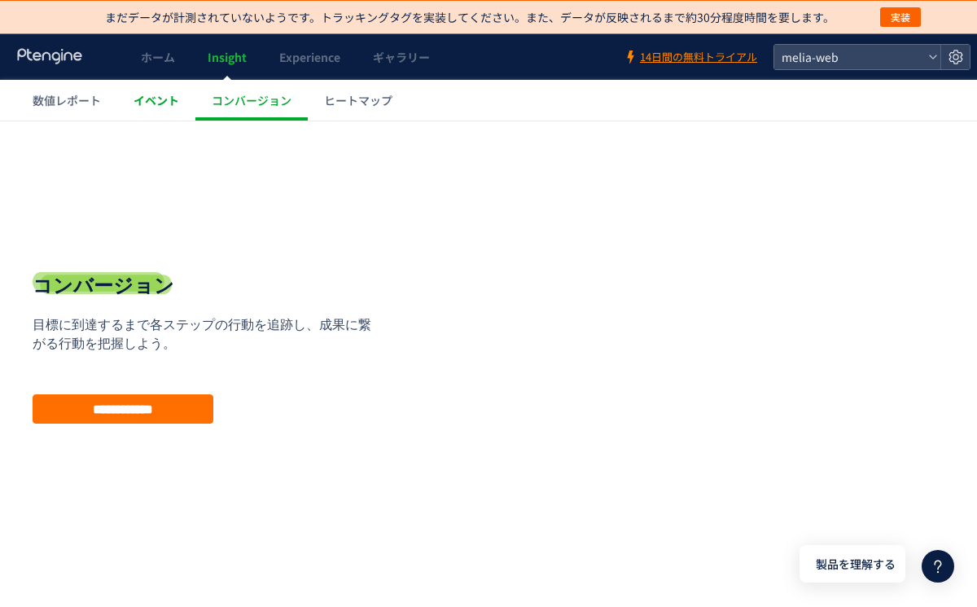
click at [173, 95] on span "イベント" at bounding box center [157, 100] width 46 height 16
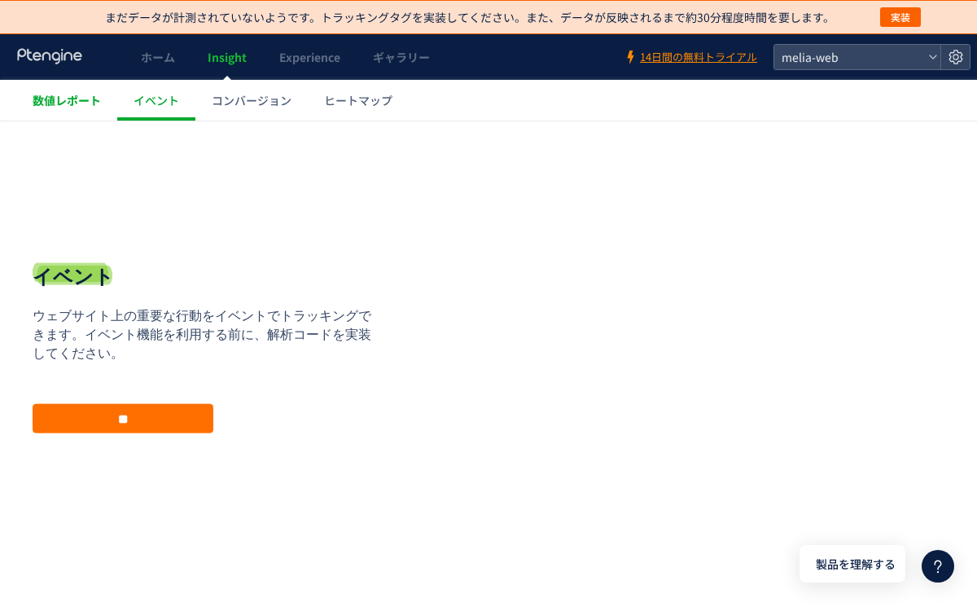
click at [83, 109] on link "数値レポート" at bounding box center [66, 100] width 101 height 41
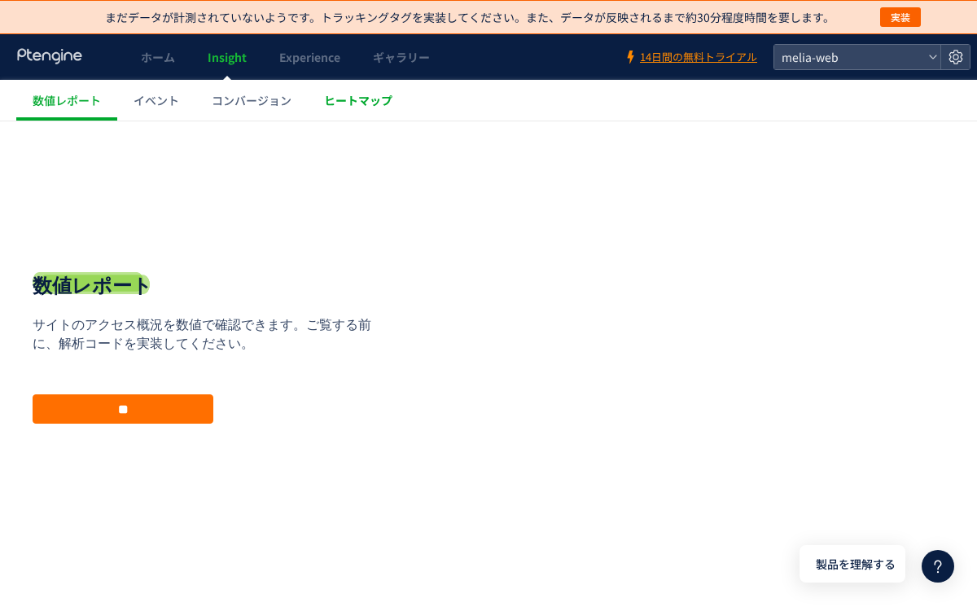
click at [349, 113] on link "ヒートマップ" at bounding box center [358, 100] width 101 height 41
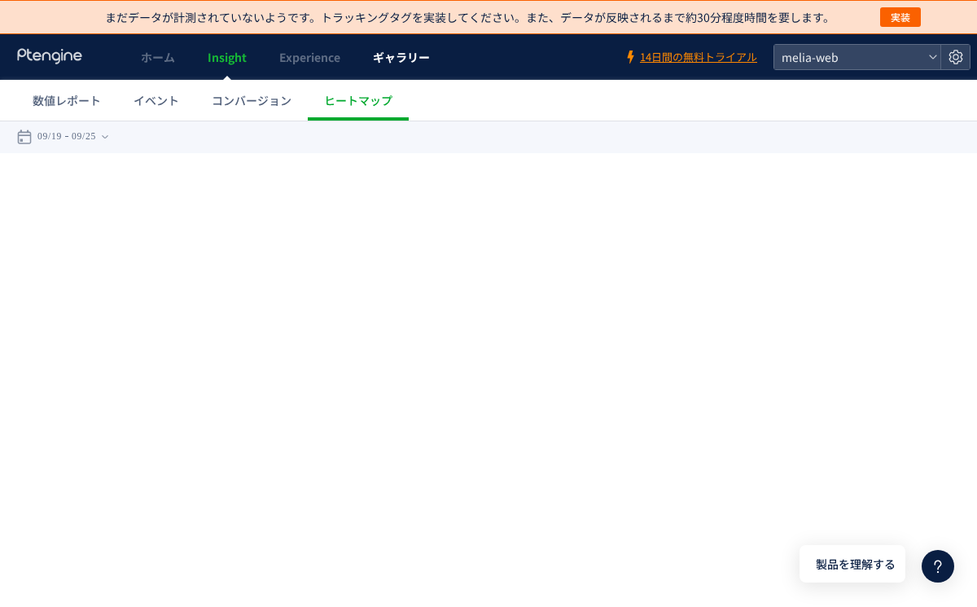
click at [406, 66] on link "ギャラリー" at bounding box center [402, 57] width 90 height 46
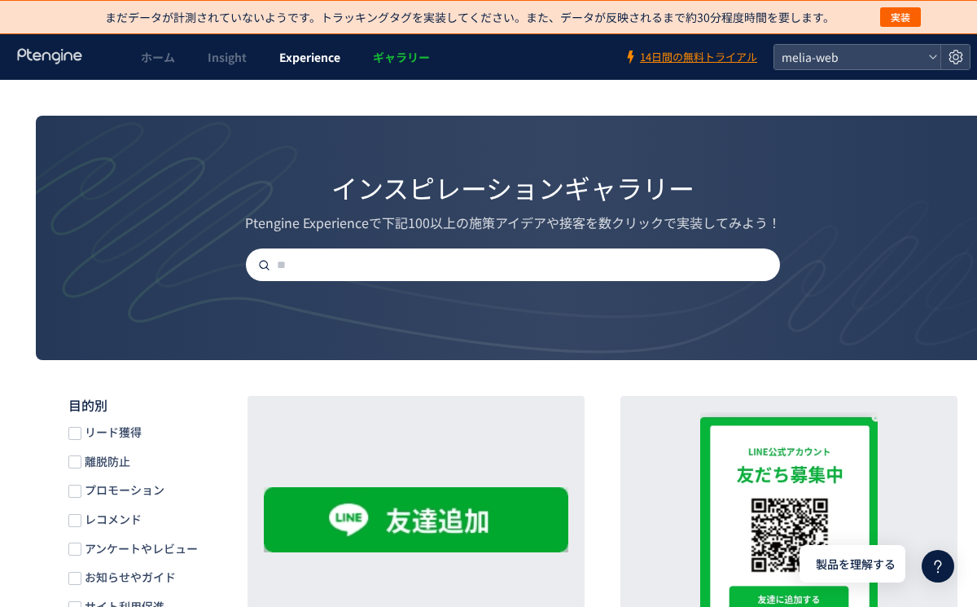
click at [317, 56] on span "Experience" at bounding box center [309, 57] width 61 height 16
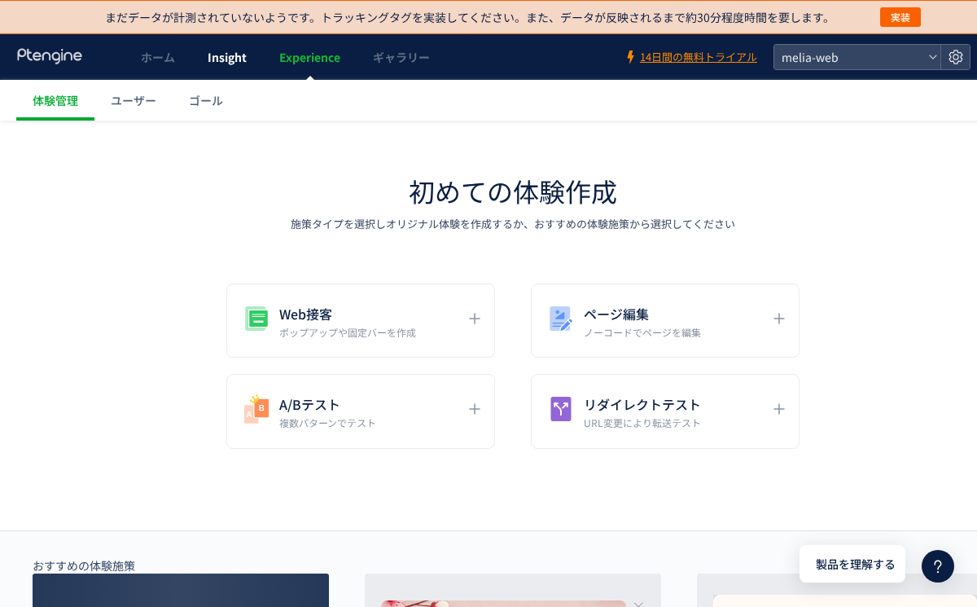
click at [216, 49] on span "Insight" at bounding box center [227, 57] width 39 height 16
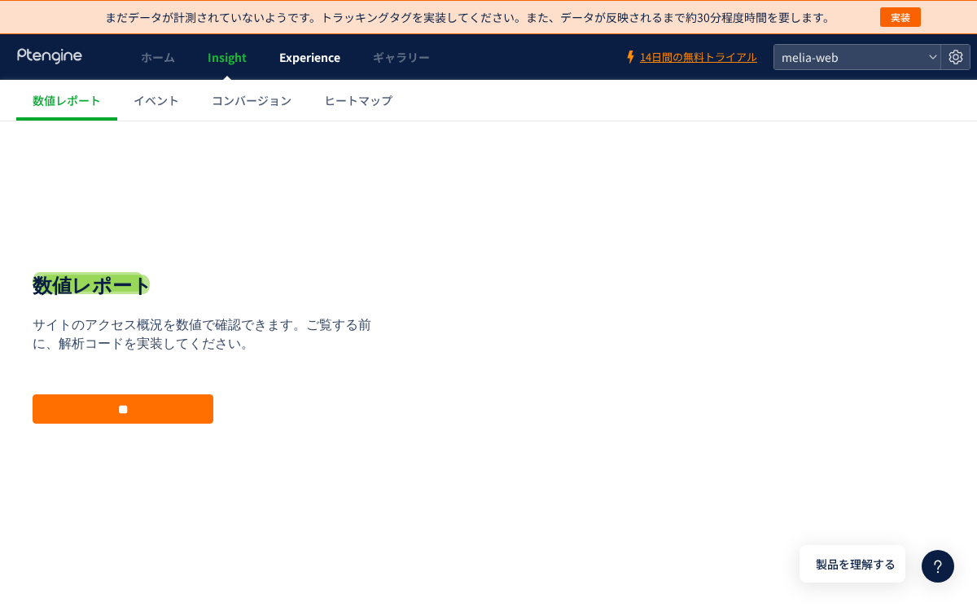
click at [296, 64] on span "Experience" at bounding box center [309, 57] width 61 height 16
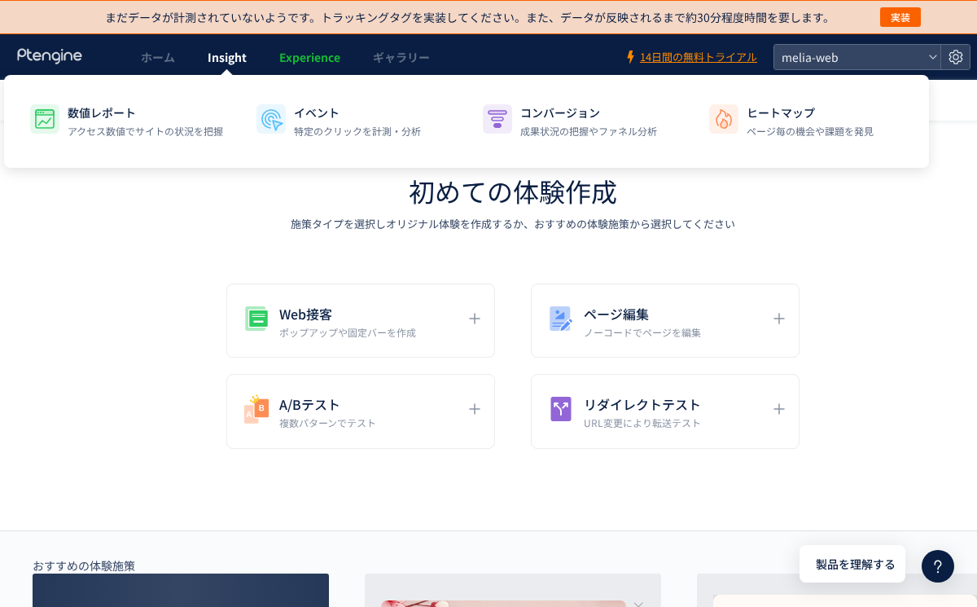
click at [199, 58] on link "Insight" at bounding box center [227, 57] width 72 height 46
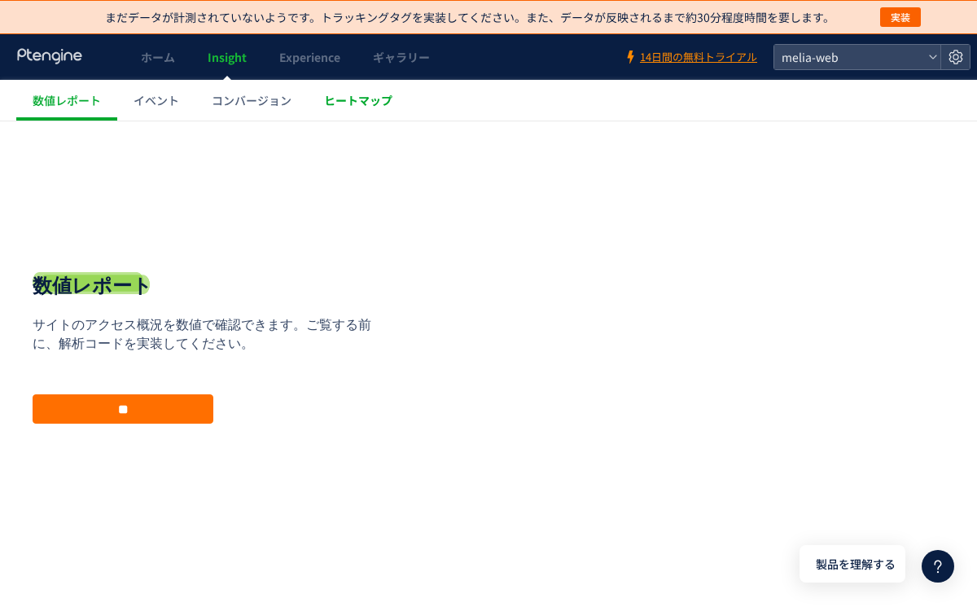
click at [349, 103] on span "ヒートマップ" at bounding box center [358, 100] width 68 height 16
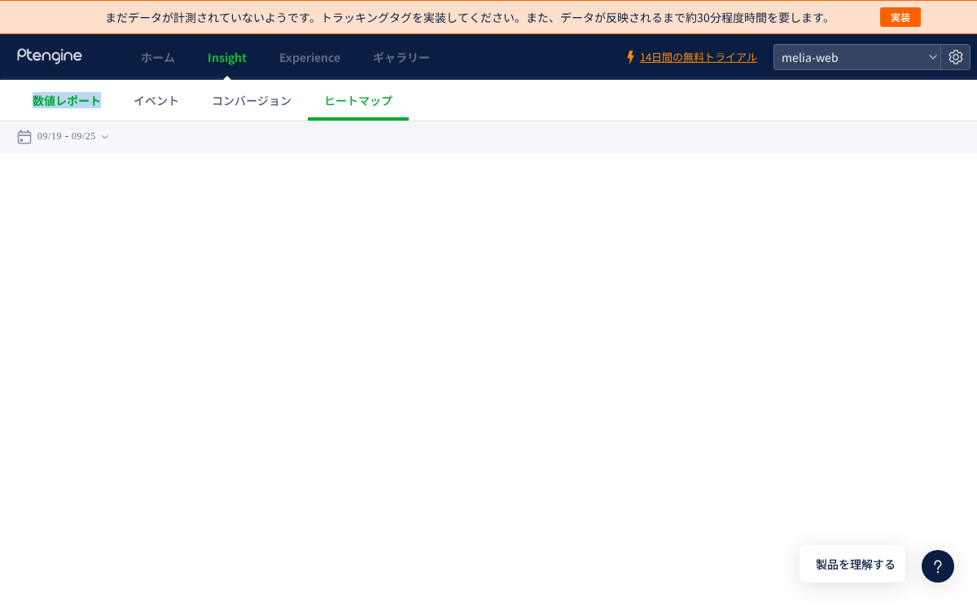
click at [108, 91] on link "数値レポート" at bounding box center [66, 100] width 101 height 41
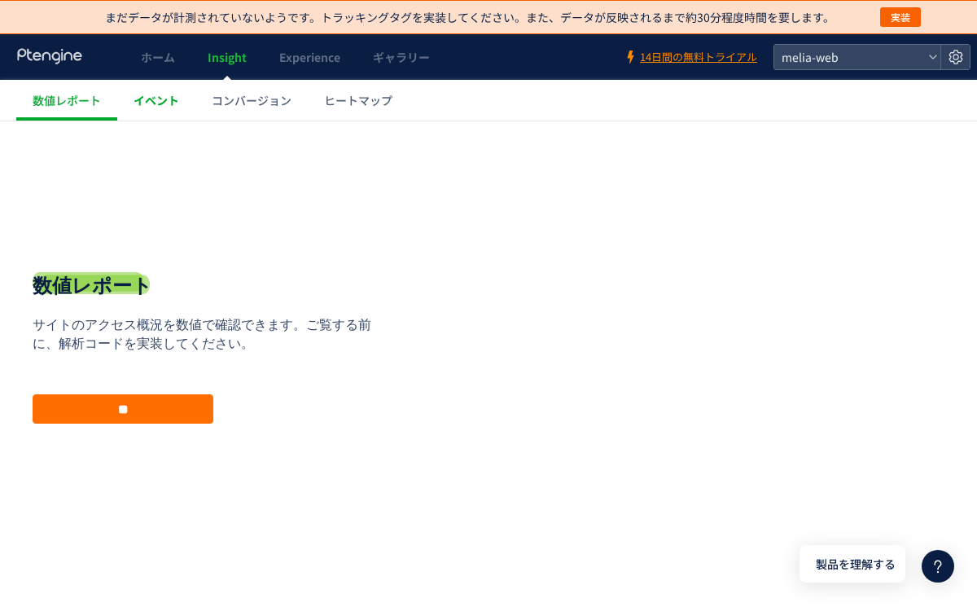
click at [164, 108] on span "イベント" at bounding box center [157, 100] width 46 height 16
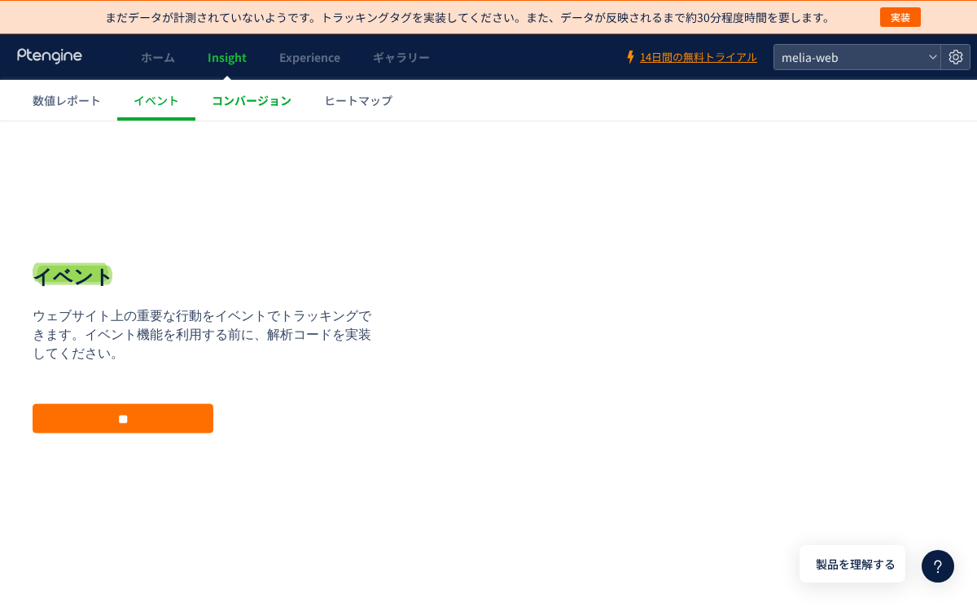
click at [239, 112] on link "コンバージョン" at bounding box center [251, 100] width 112 height 41
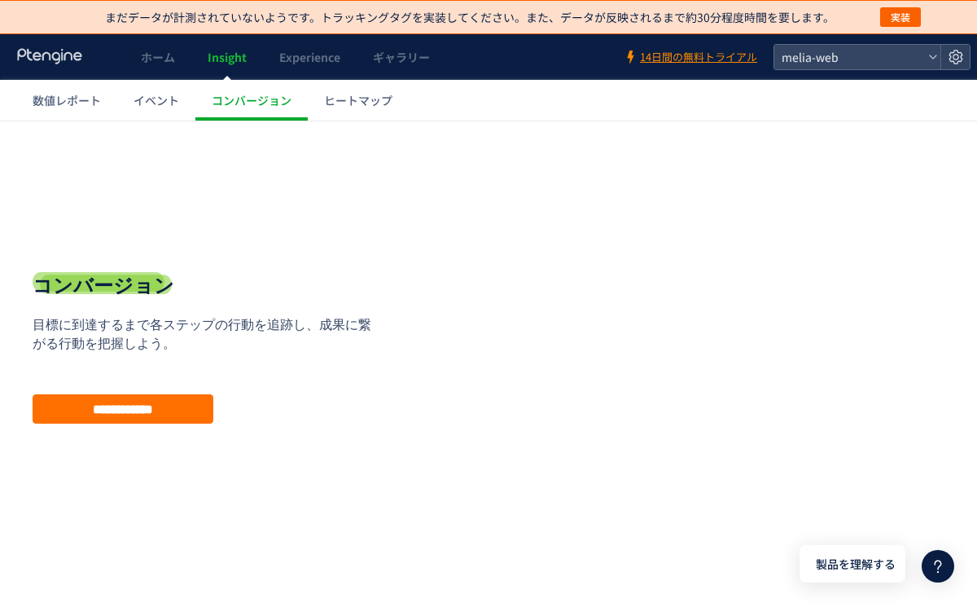
click at [72, 61] on icon at bounding box center [50, 56] width 68 height 16
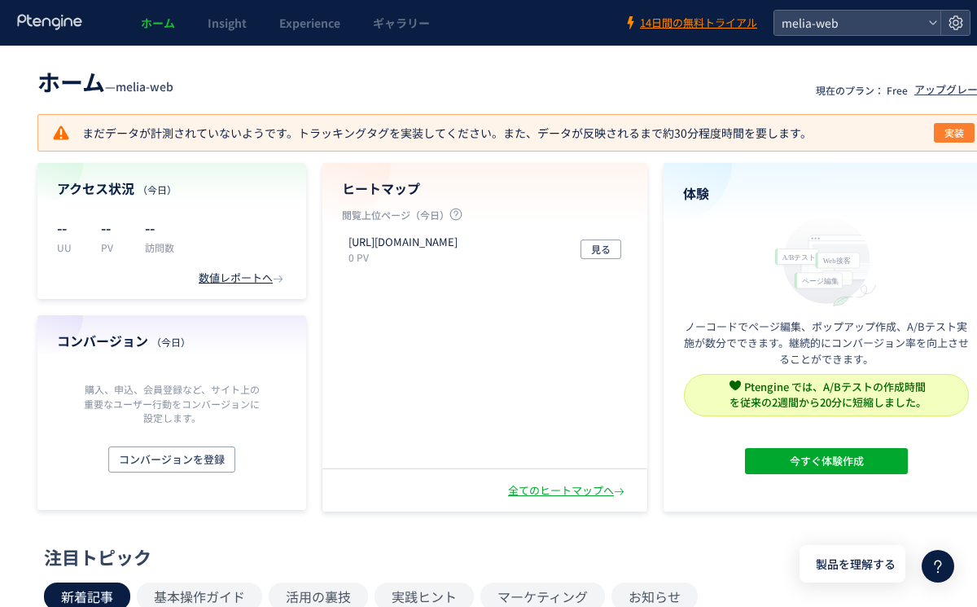
click at [950, 132] on span "実装" at bounding box center [955, 133] width 20 height 20
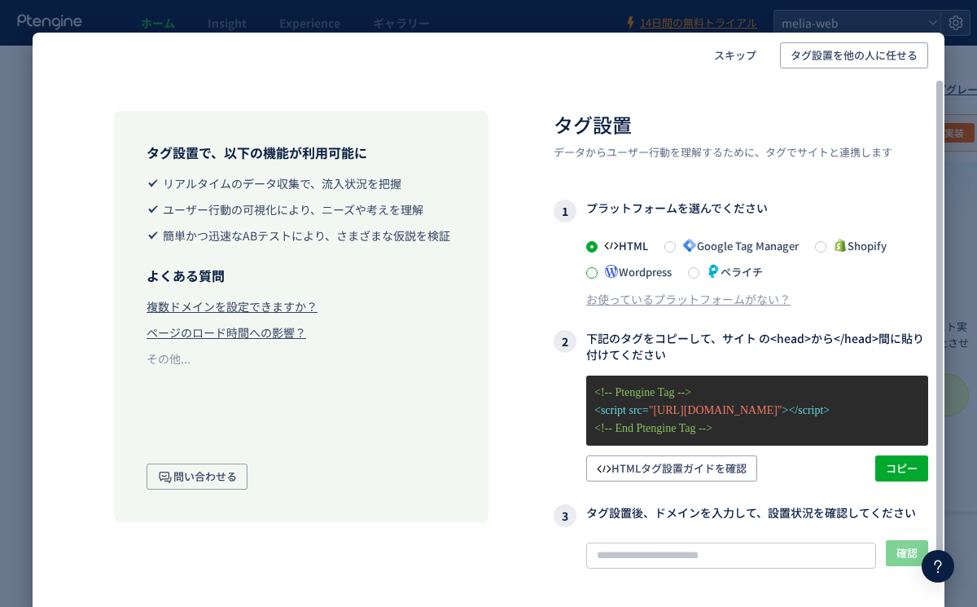
click at [596, 268] on span at bounding box center [591, 272] width 11 height 11
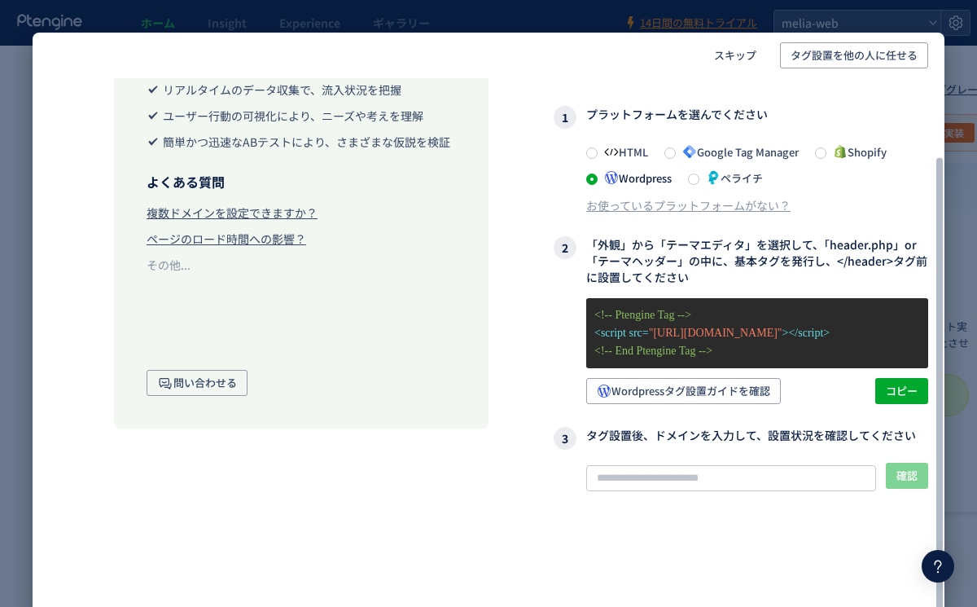
scroll to position [95, 0]
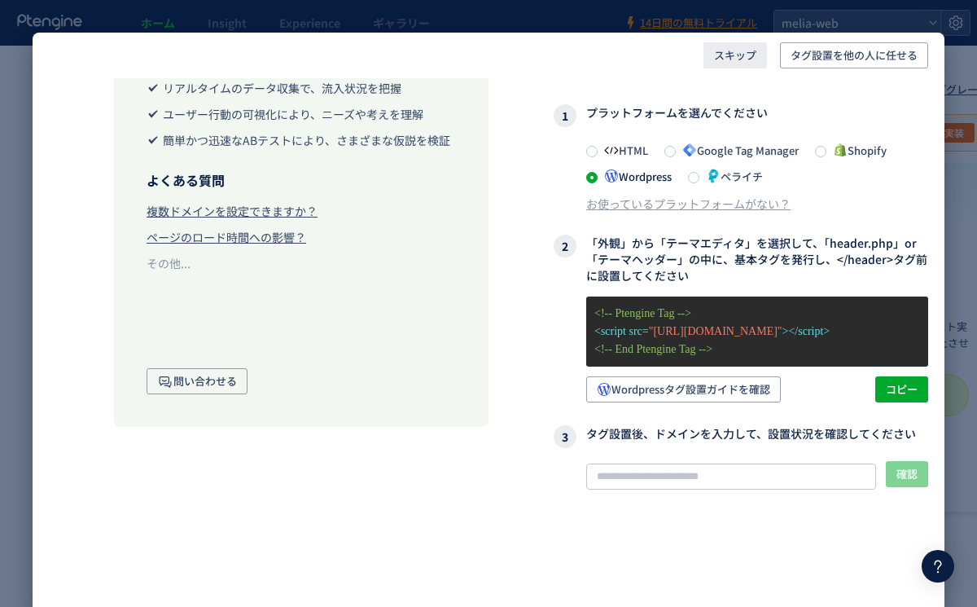
click at [748, 55] on span "スキップ" at bounding box center [735, 55] width 42 height 26
